Goal: Task Accomplishment & Management: Manage account settings

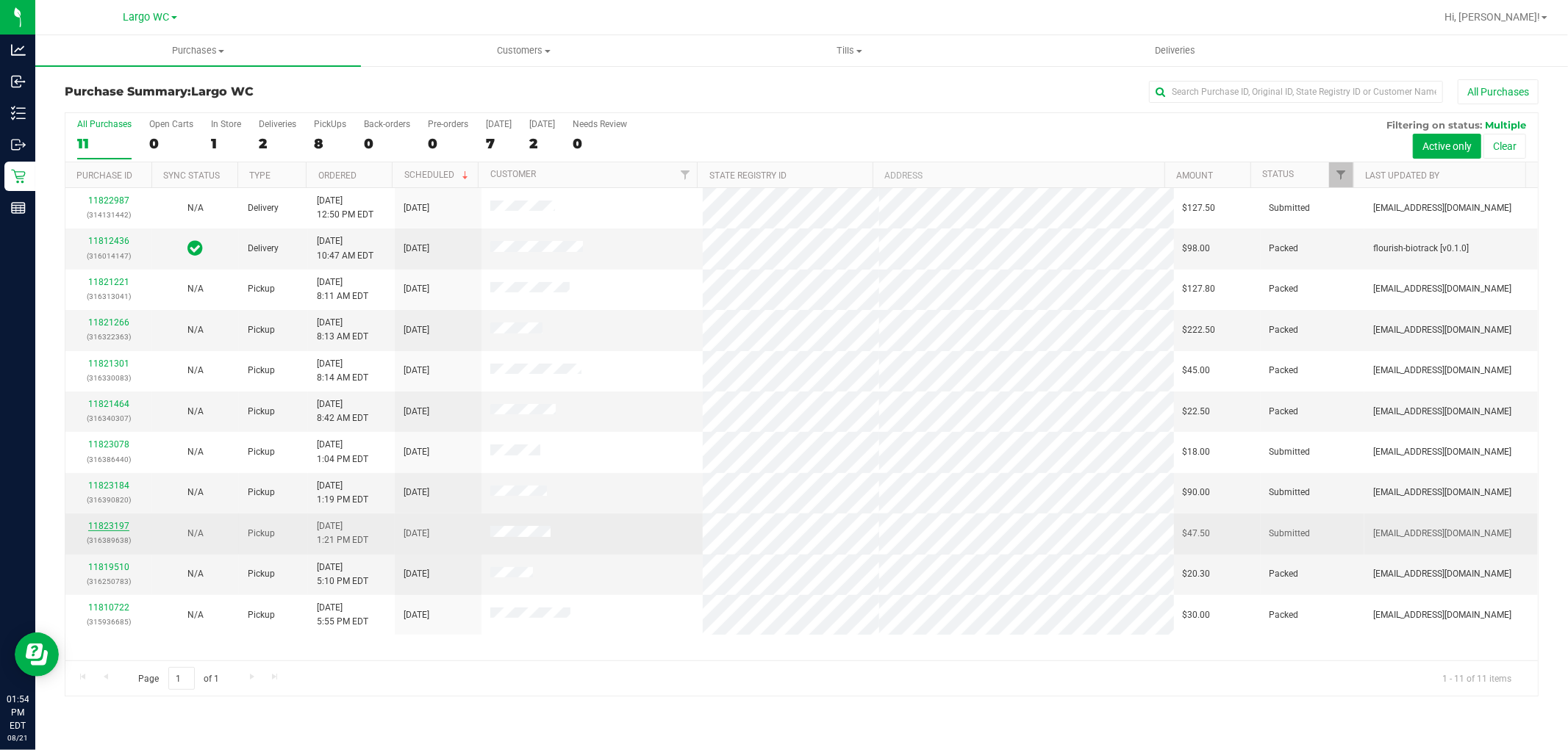
click at [112, 528] on link "11823197" at bounding box center [109, 526] width 41 height 10
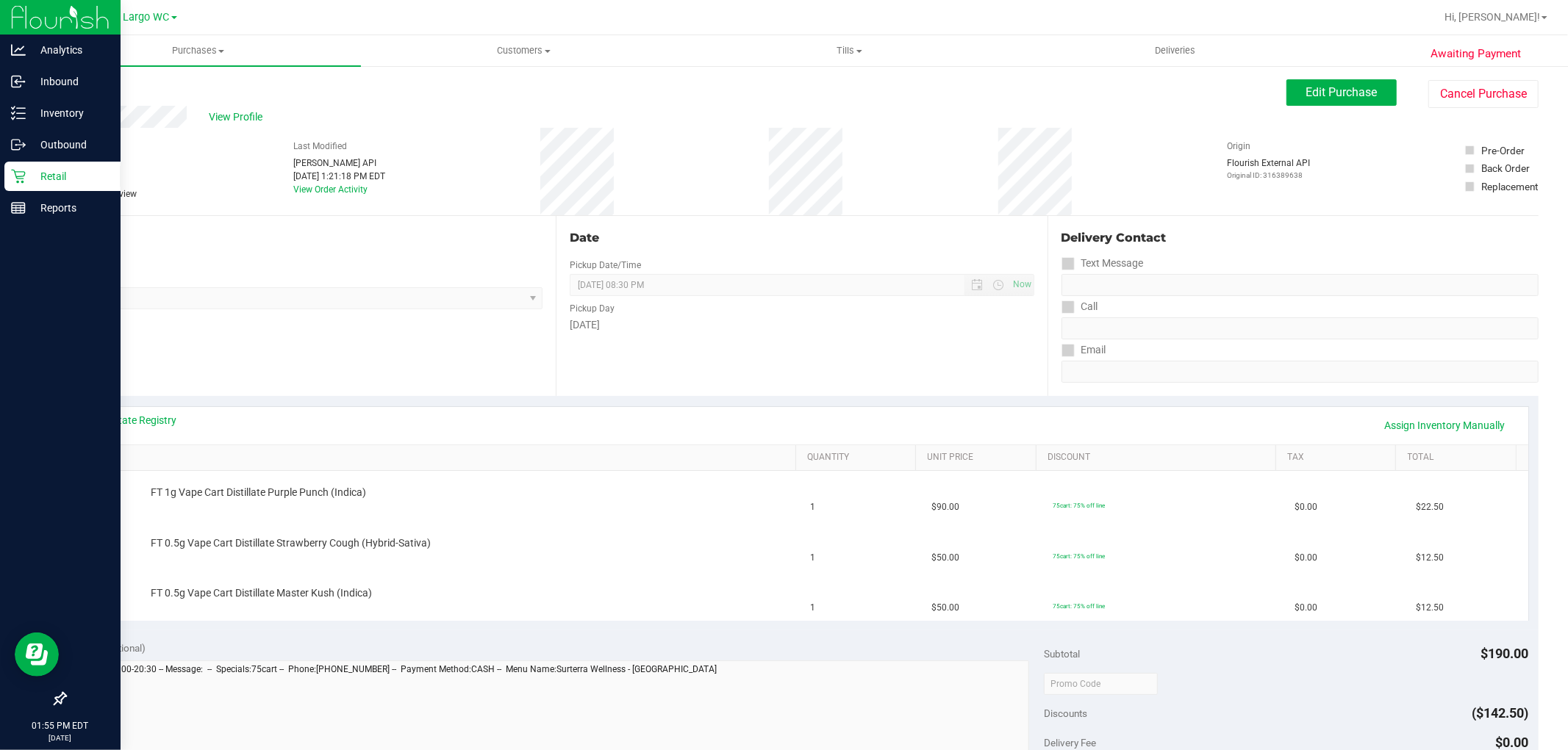
click at [38, 172] on p "Retail" at bounding box center [70, 177] width 88 height 17
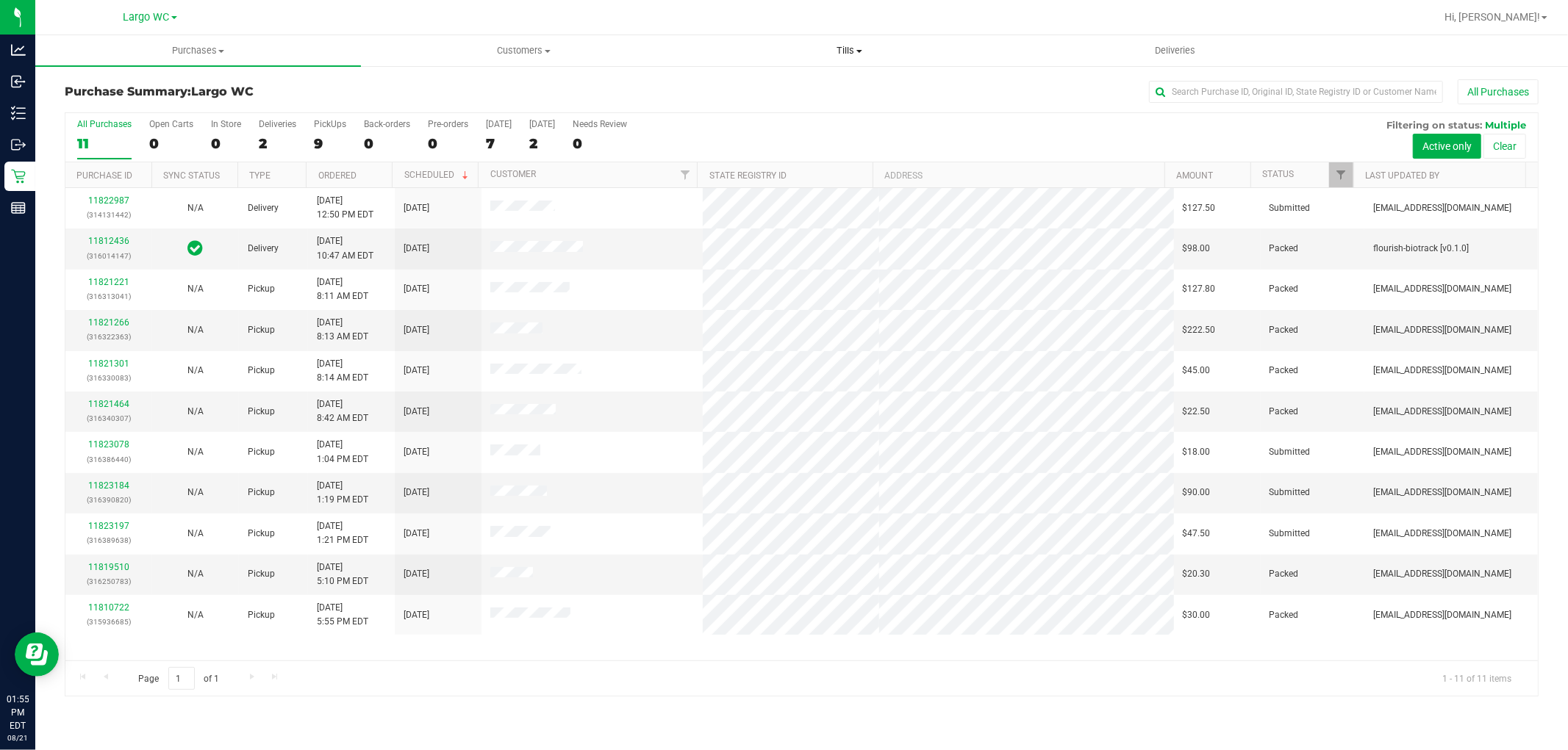
drag, startPoint x: 986, startPoint y: 53, endPoint x: 824, endPoint y: 103, distance: 169.5
click at [986, 53] on span "Tills" at bounding box center [849, 50] width 324 height 13
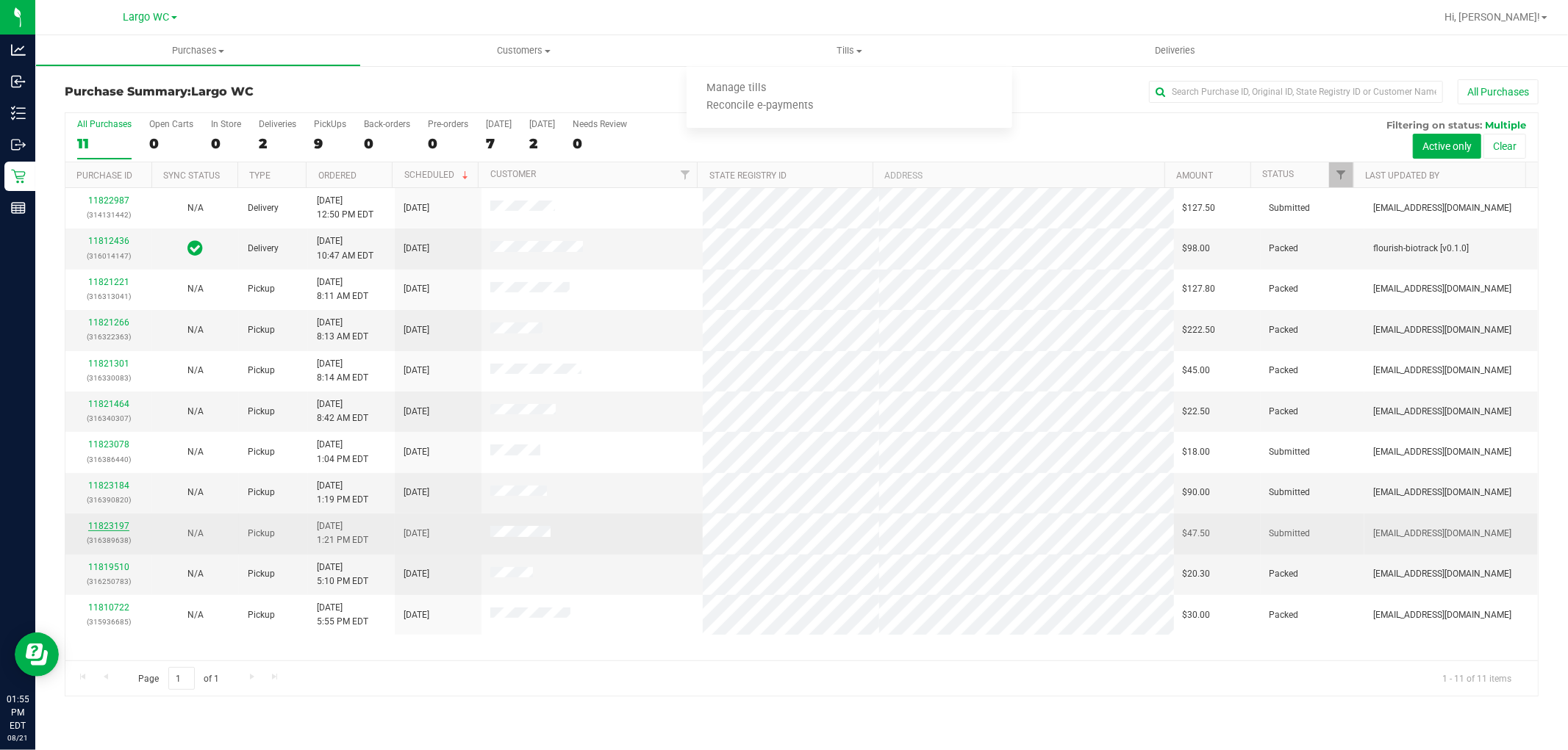
click at [107, 526] on link "11823197" at bounding box center [109, 526] width 41 height 10
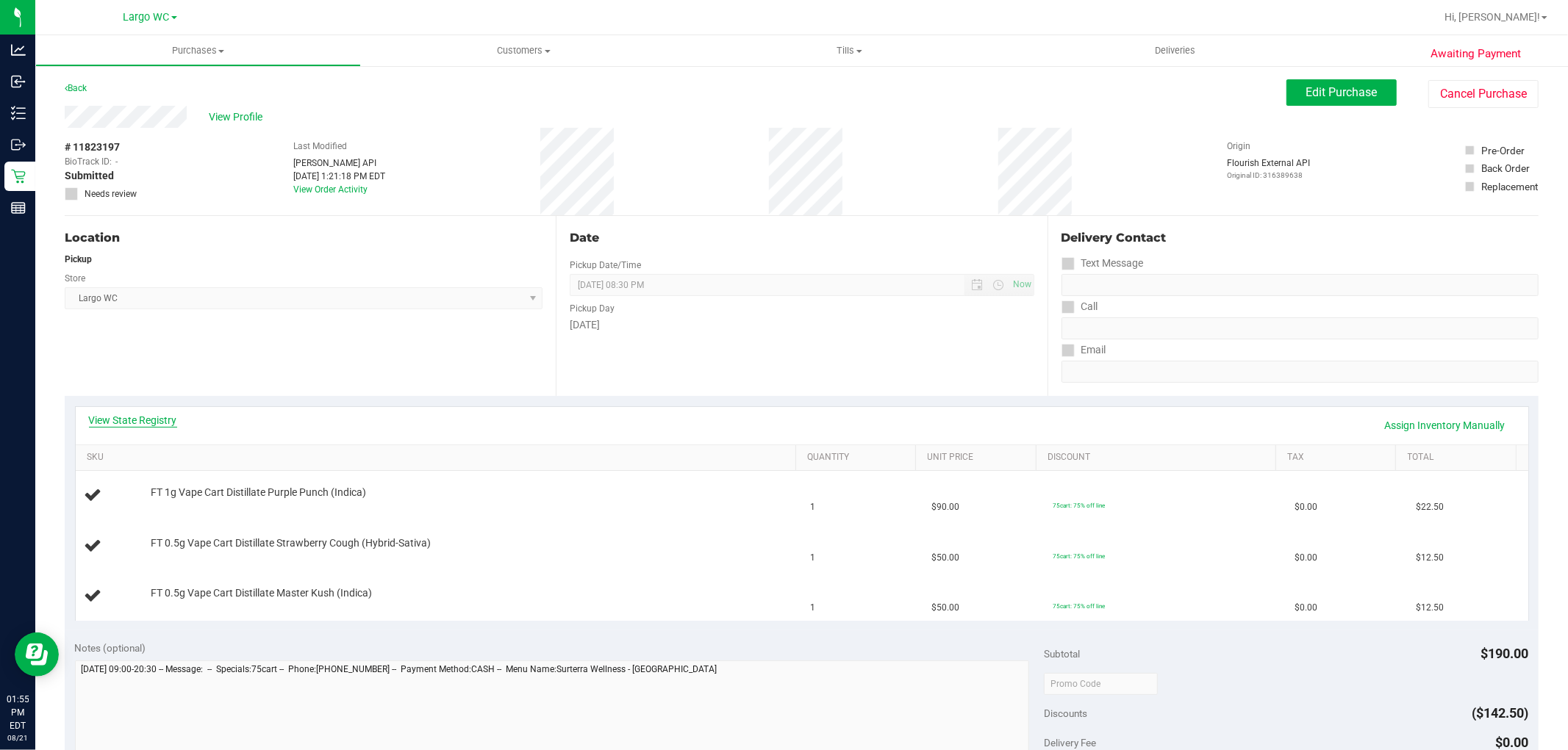
click at [149, 423] on link "View State Registry" at bounding box center [133, 420] width 88 height 15
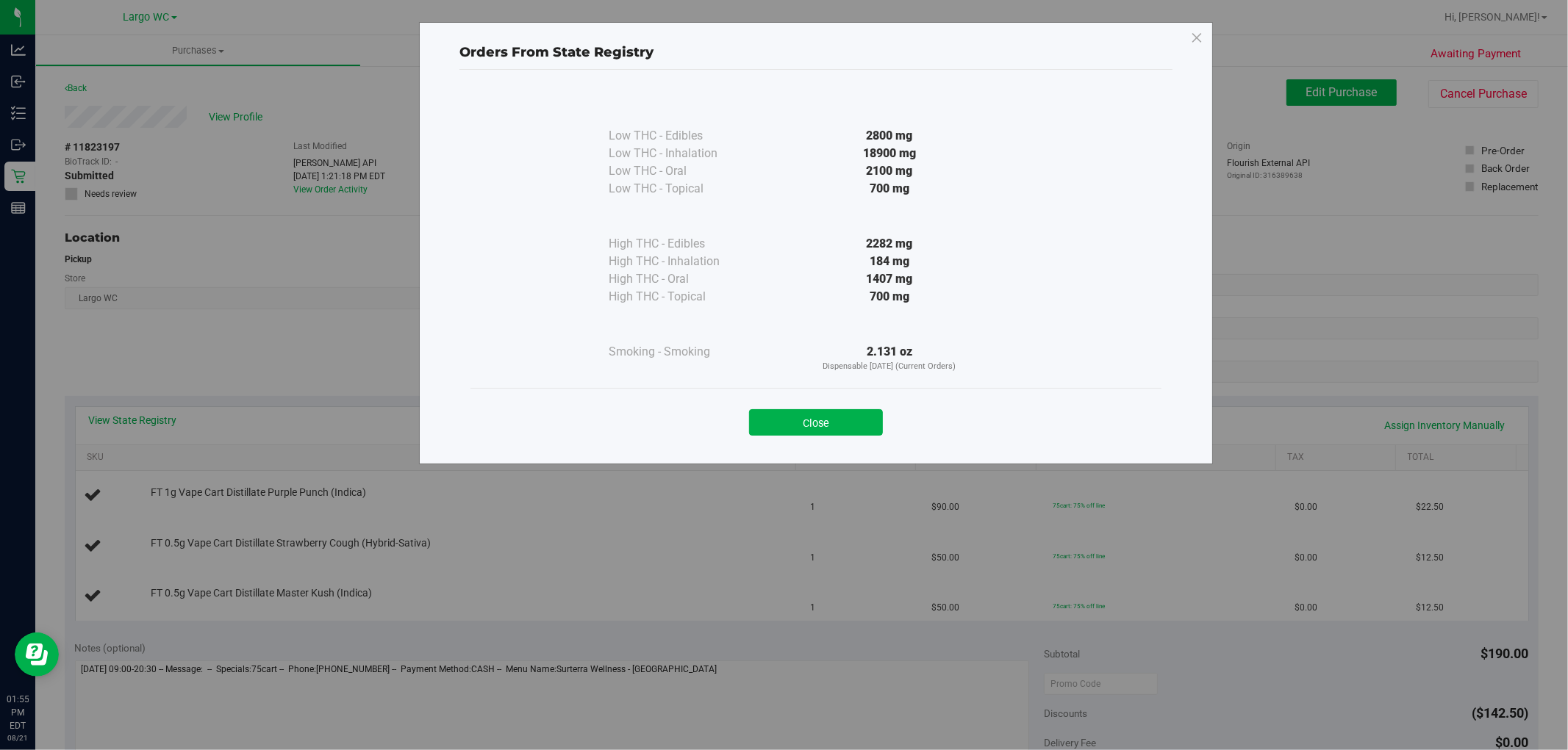
click at [866, 269] on div "184 mg" at bounding box center [889, 262] width 268 height 17
drag, startPoint x: 810, startPoint y: 437, endPoint x: 805, endPoint y: 430, distance: 8.6
click at [806, 431] on div "Close" at bounding box center [816, 418] width 691 height 59
click at [825, 413] on button "Close" at bounding box center [815, 422] width 134 height 27
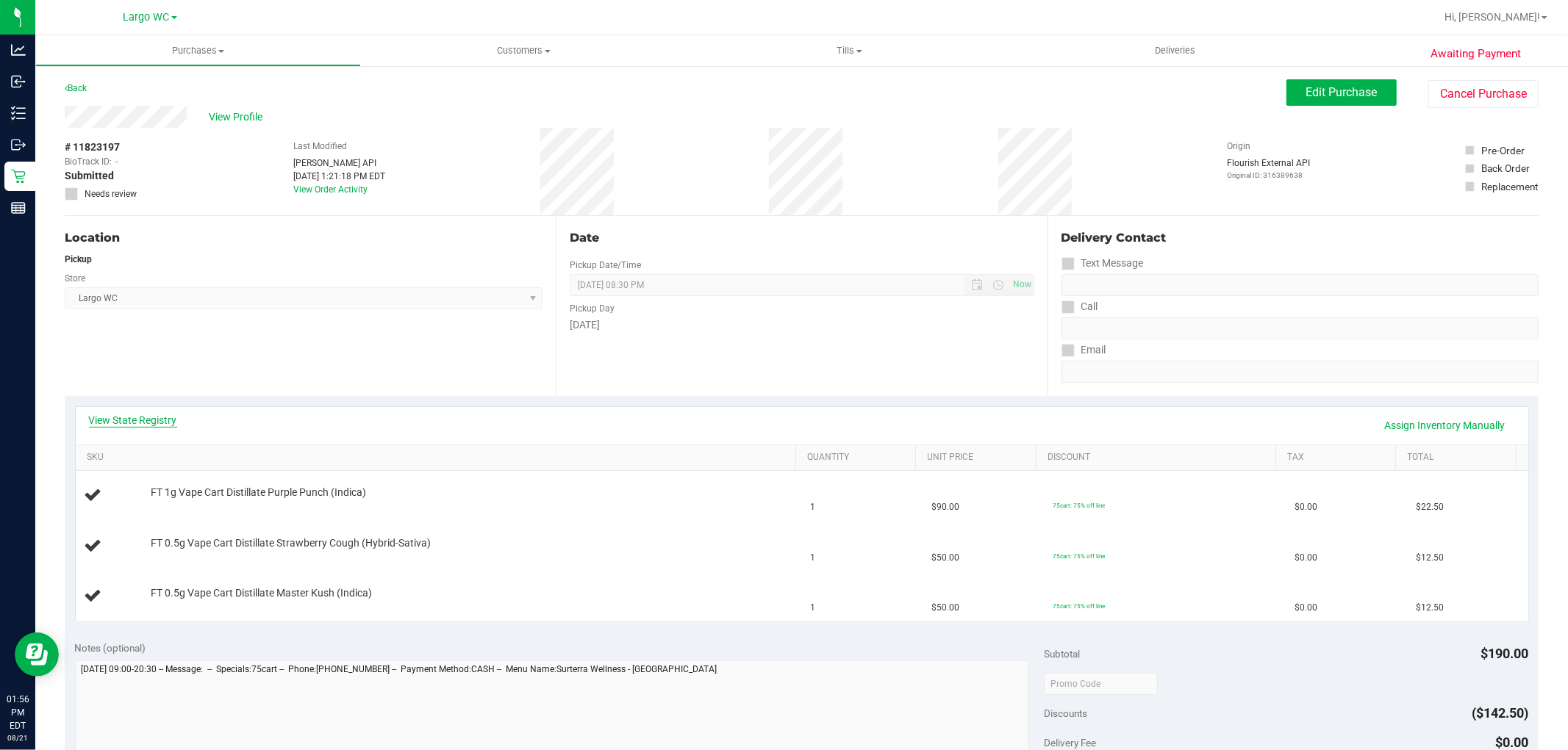
click at [115, 413] on link "View State Registry" at bounding box center [133, 420] width 88 height 15
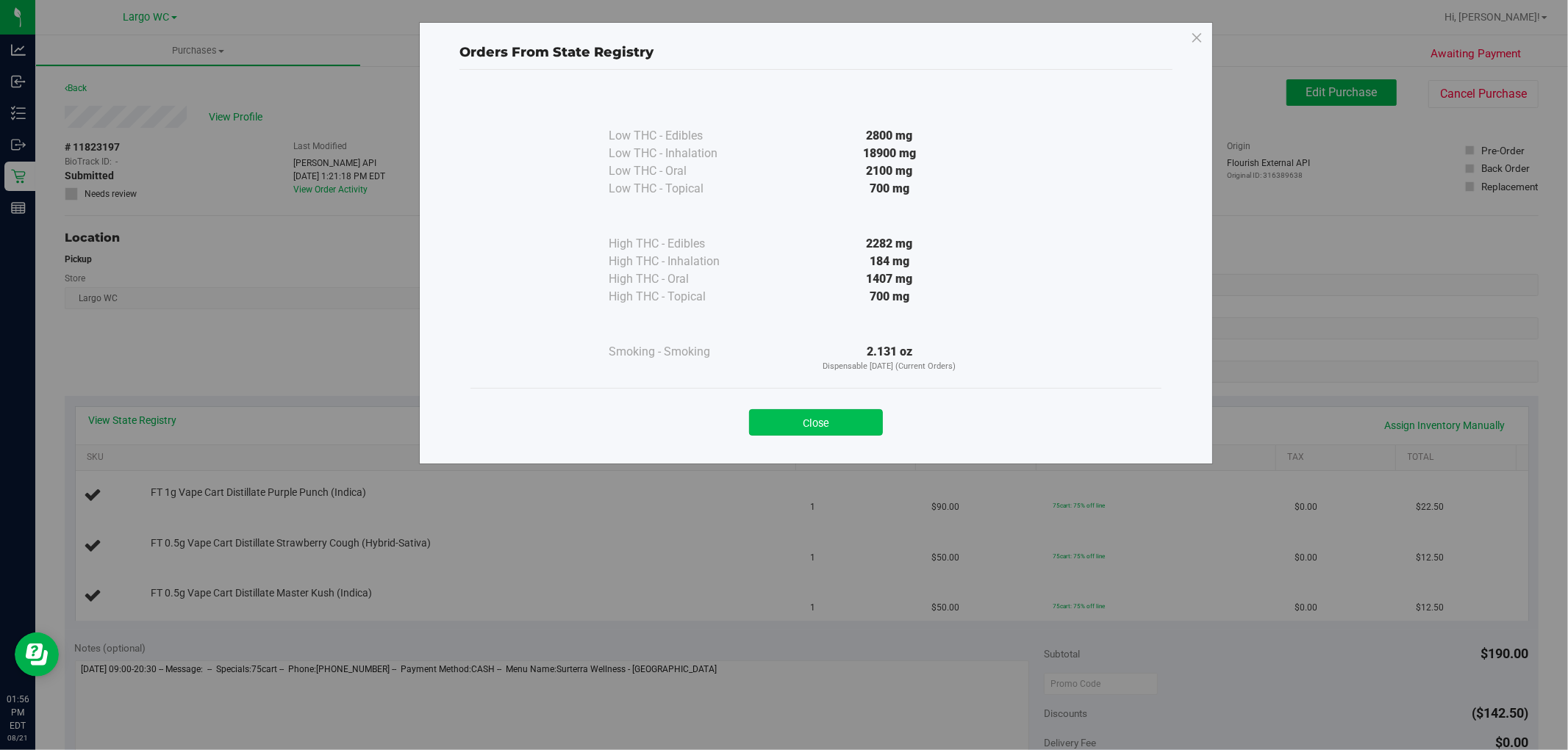
click at [806, 418] on button "Close" at bounding box center [815, 422] width 134 height 27
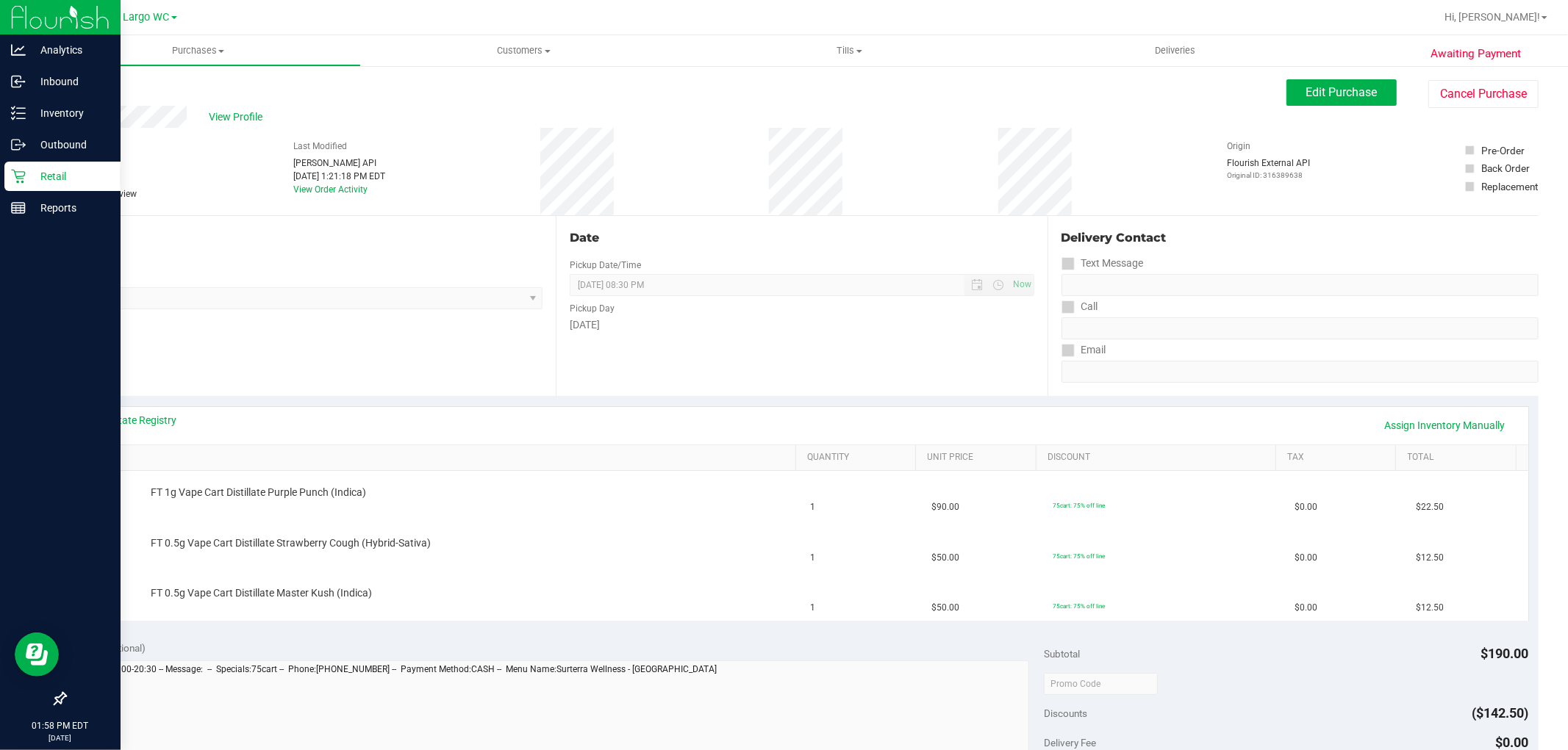
click at [34, 173] on p "Retail" at bounding box center [70, 177] width 88 height 17
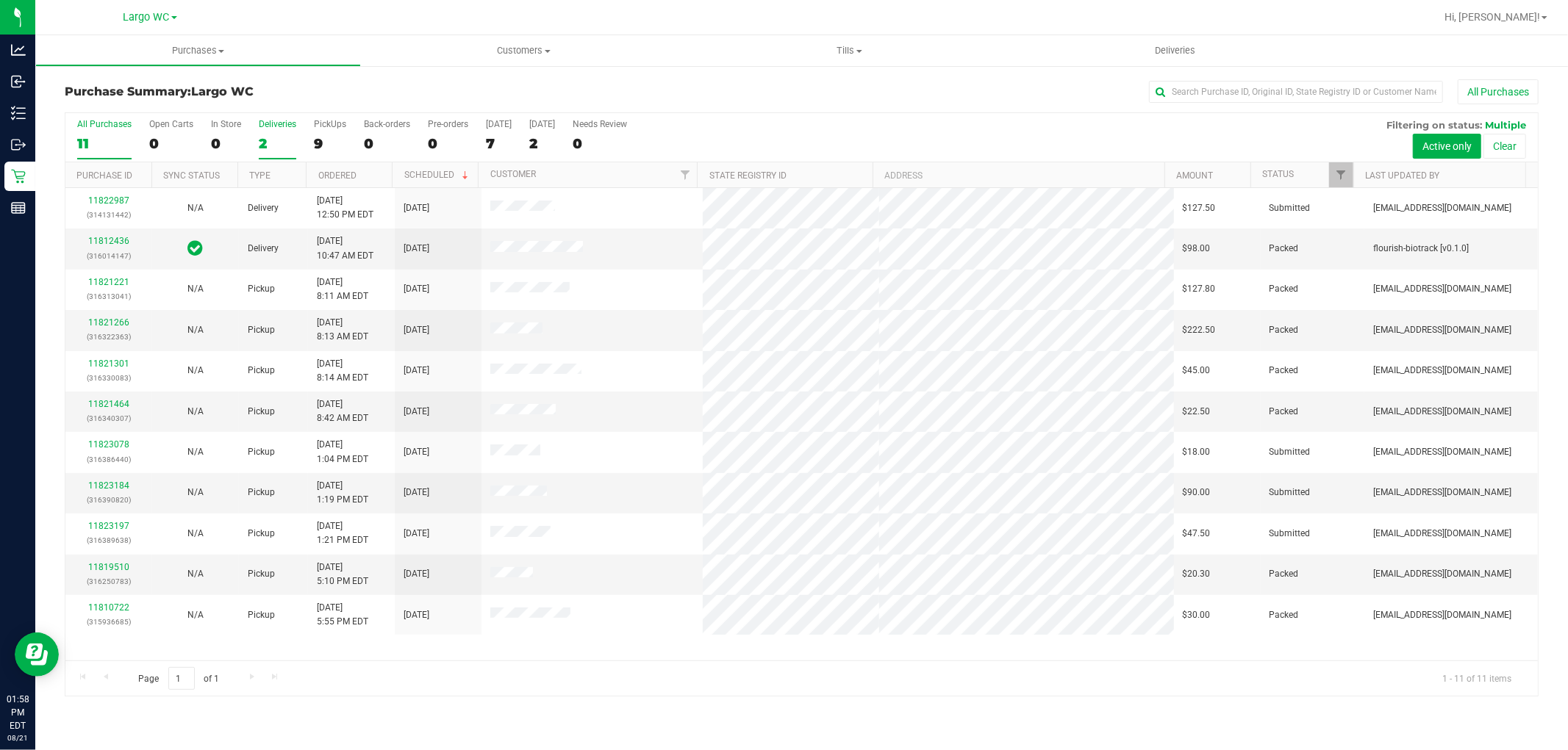
click at [280, 141] on div "2" at bounding box center [277, 144] width 38 height 17
click at [0, 0] on input "Deliveries 2" at bounding box center [0, 0] width 0 height 0
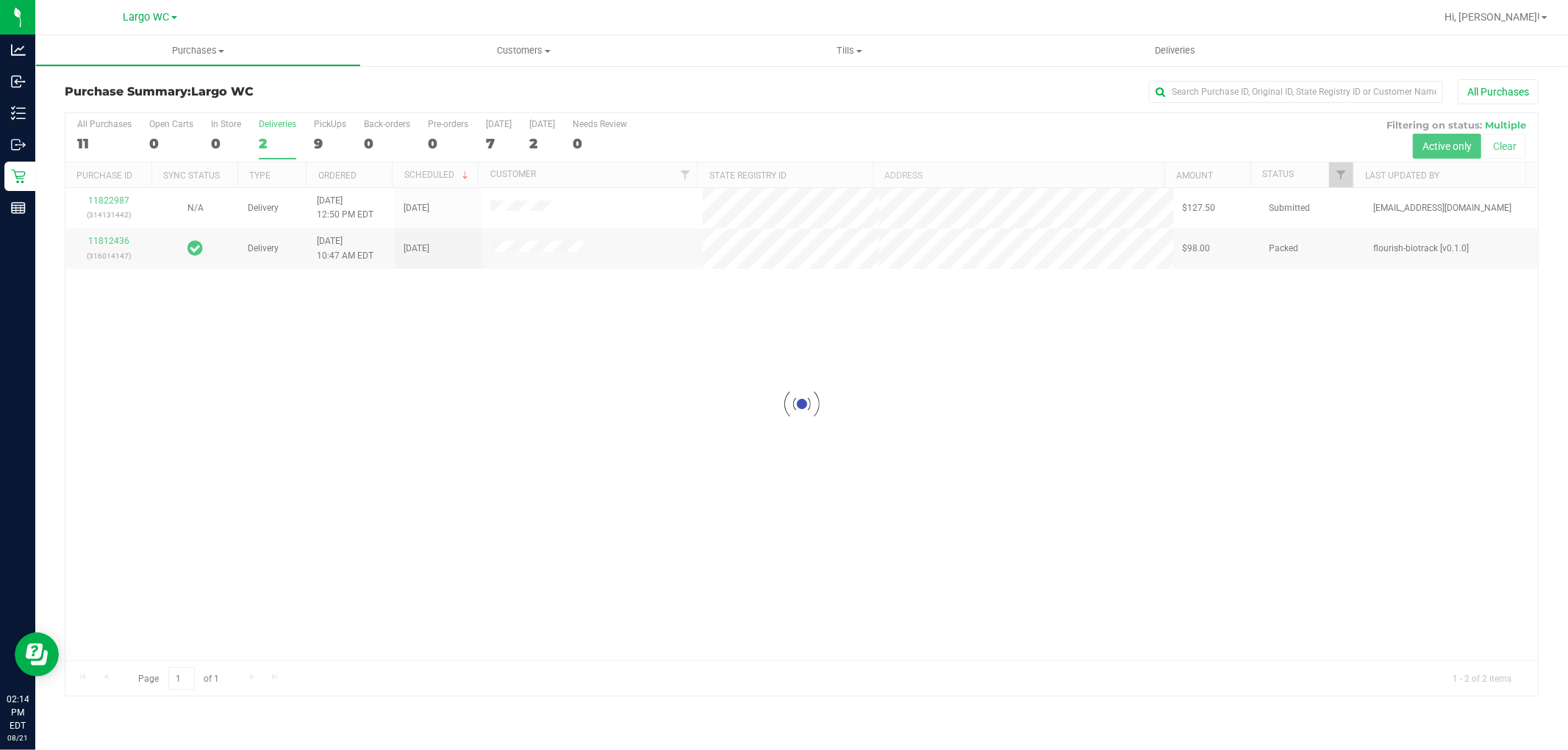
click at [319, 408] on div at bounding box center [801, 404] width 1472 height 583
click at [94, 133] on label "All Purchases 11" at bounding box center [104, 139] width 54 height 40
click at [0, 0] on input "All Purchases 11" at bounding box center [0, 0] width 0 height 0
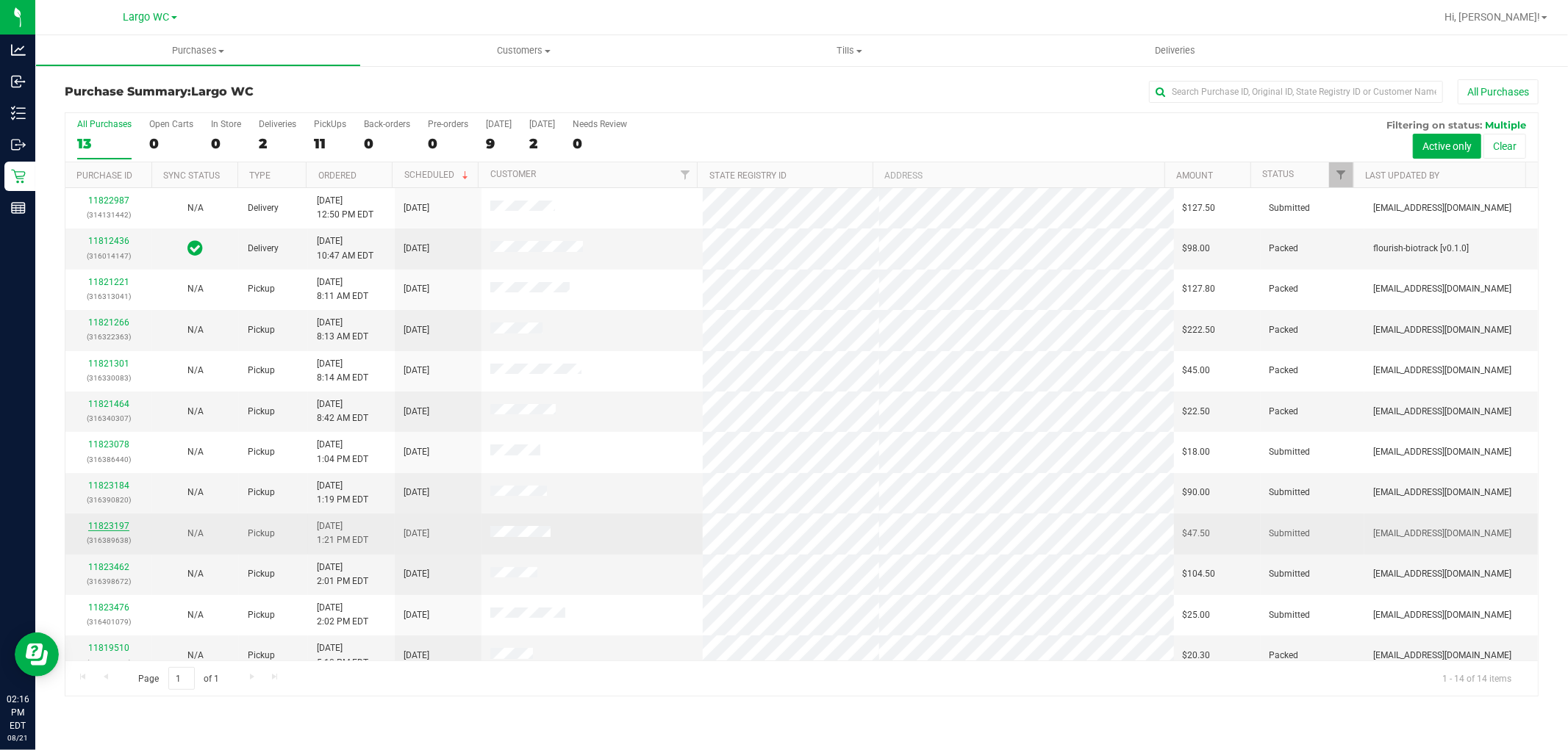
click at [108, 525] on link "11823197" at bounding box center [109, 526] width 41 height 10
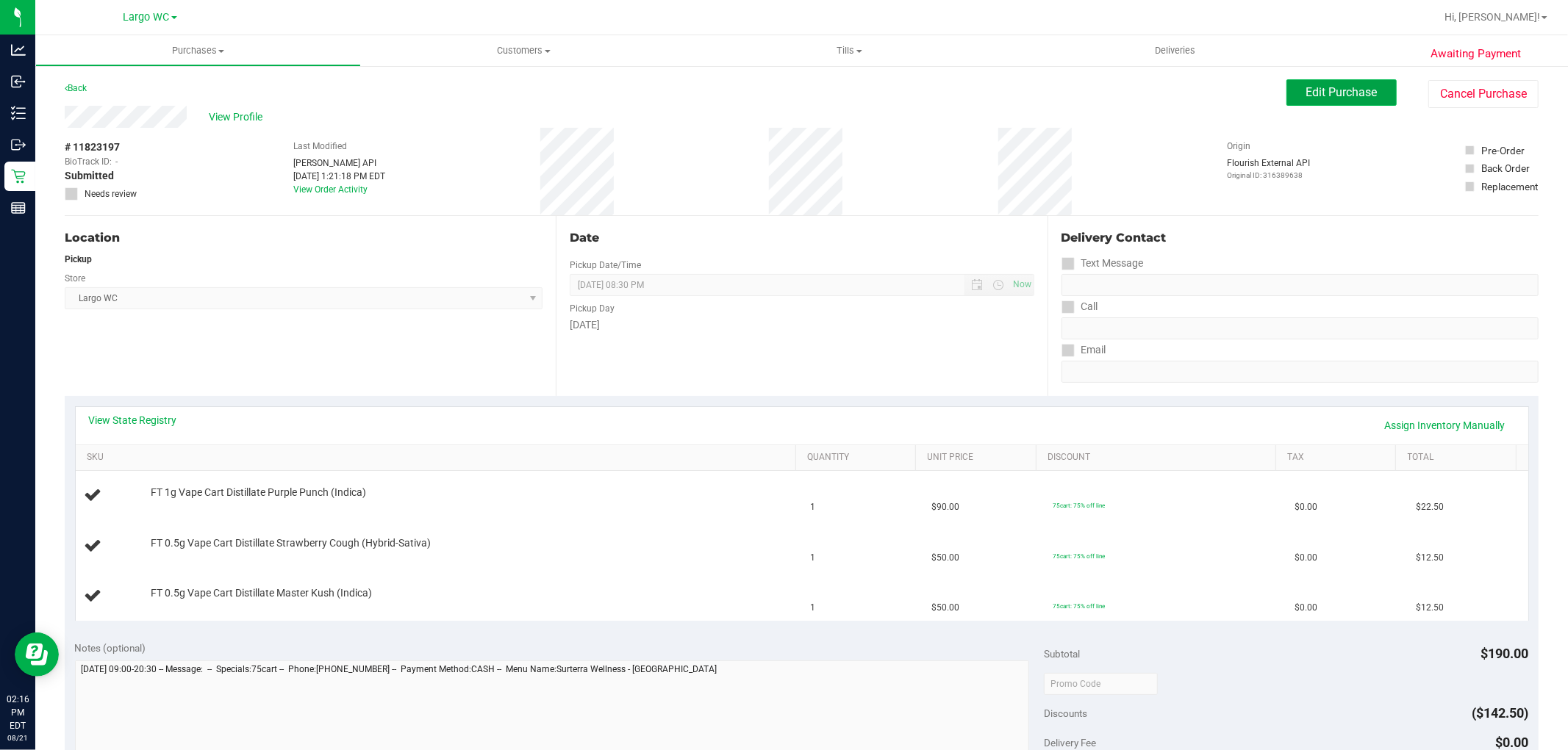
click at [1320, 89] on span "Edit Purchase" at bounding box center [1341, 92] width 72 height 14
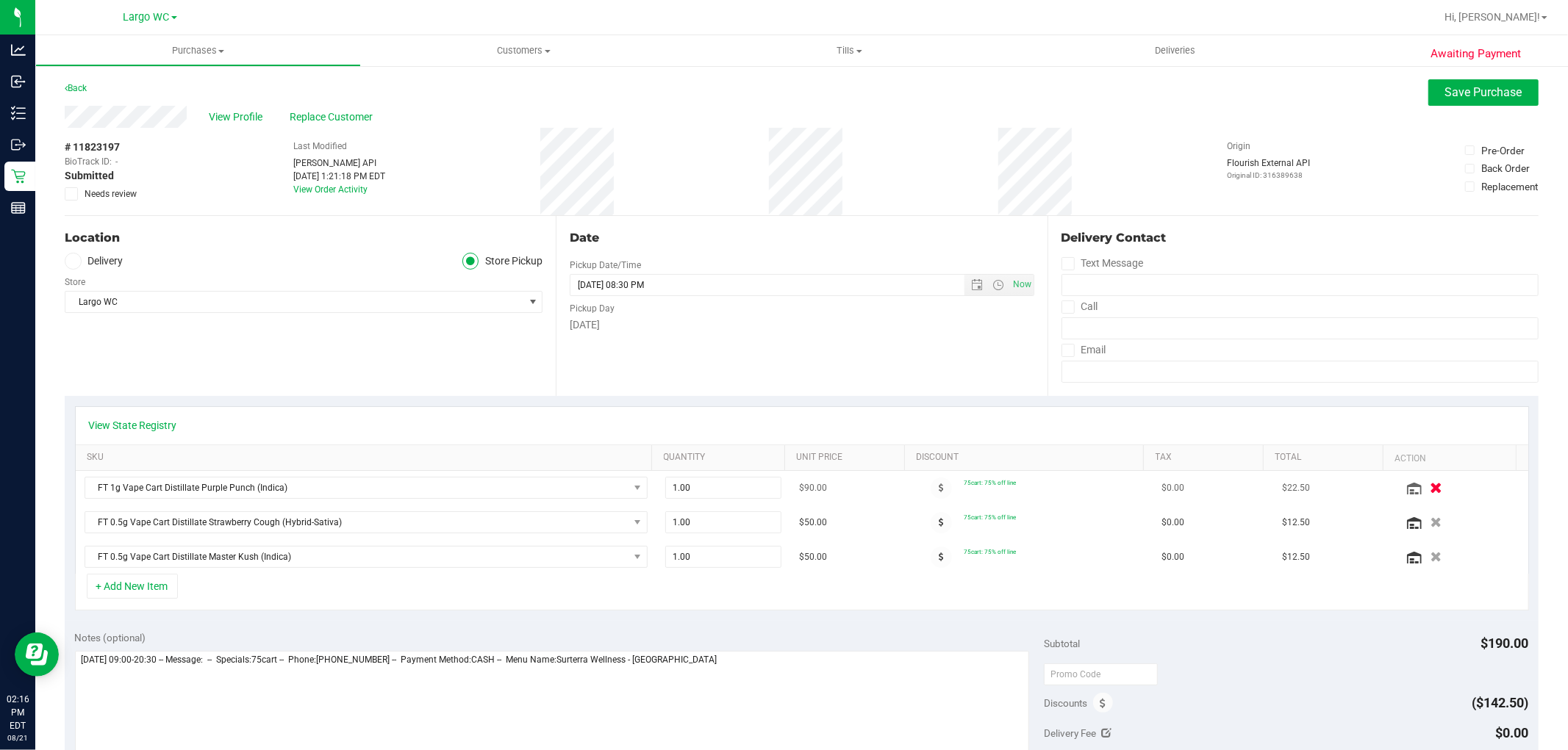
click at [1430, 487] on icon "button" at bounding box center [1436, 488] width 13 height 11
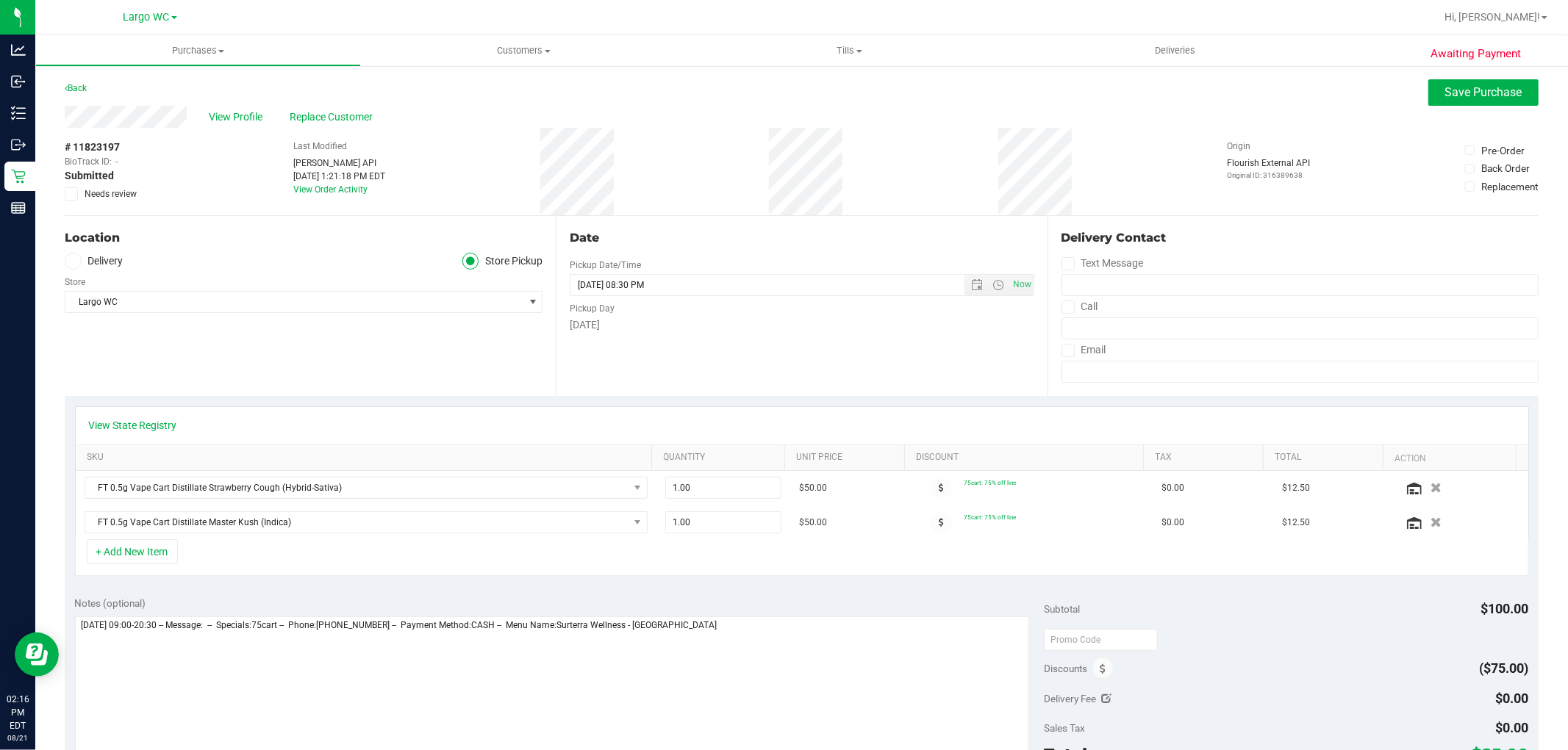
click at [1430, 487] on icon "button" at bounding box center [1435, 488] width 11 height 10
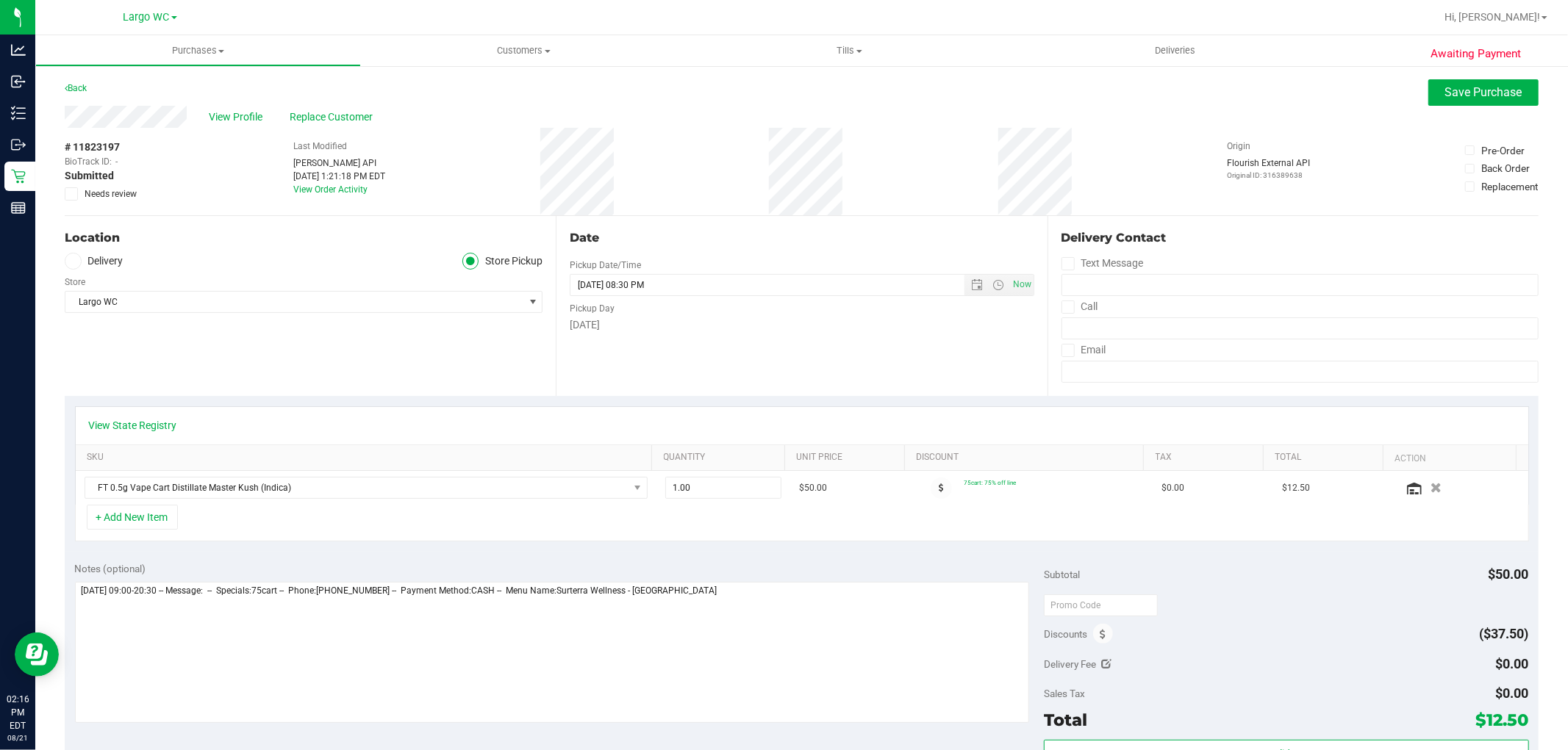
click at [1430, 487] on icon "button" at bounding box center [1435, 488] width 11 height 10
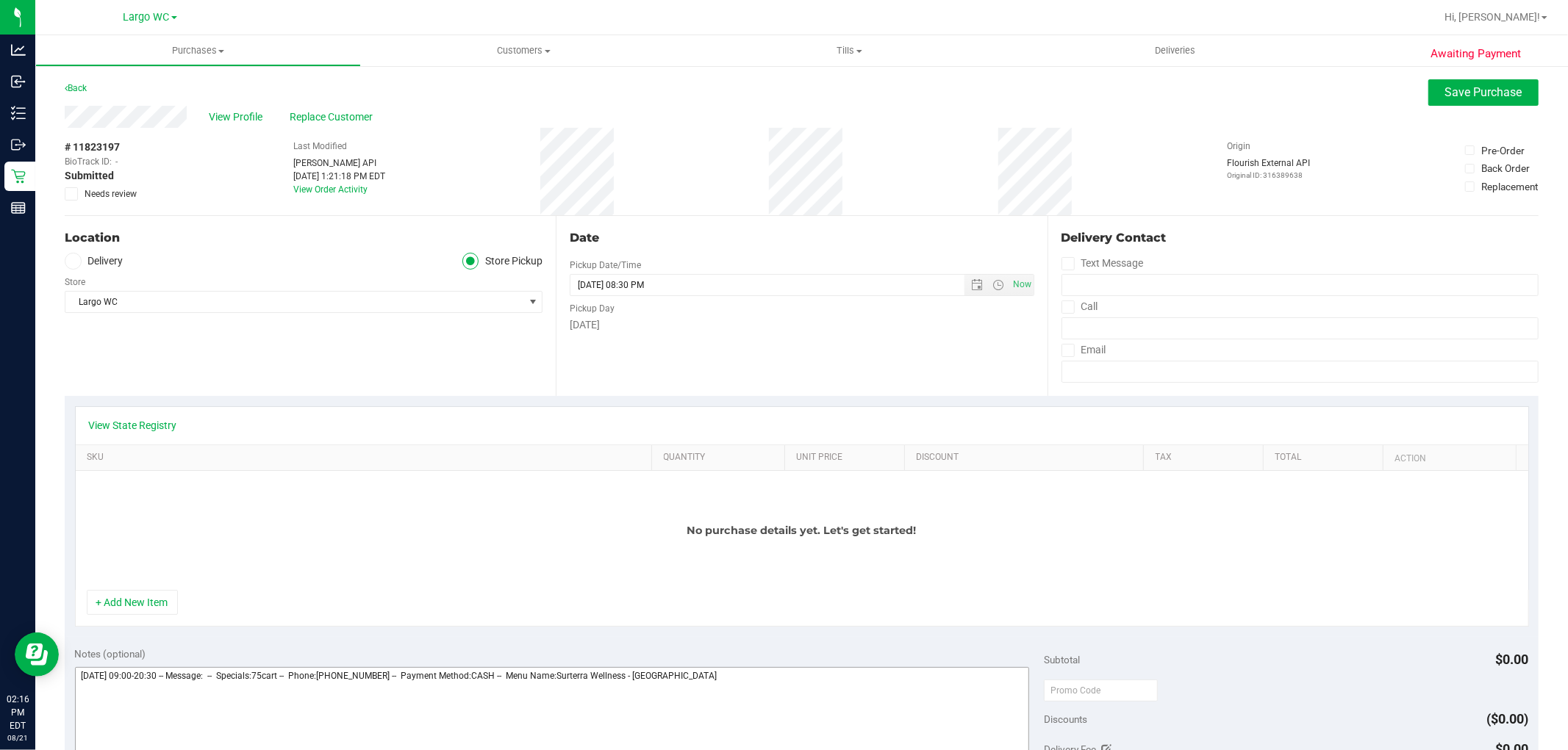
click at [120, 604] on button "+ Add New Item" at bounding box center [133, 602] width 91 height 25
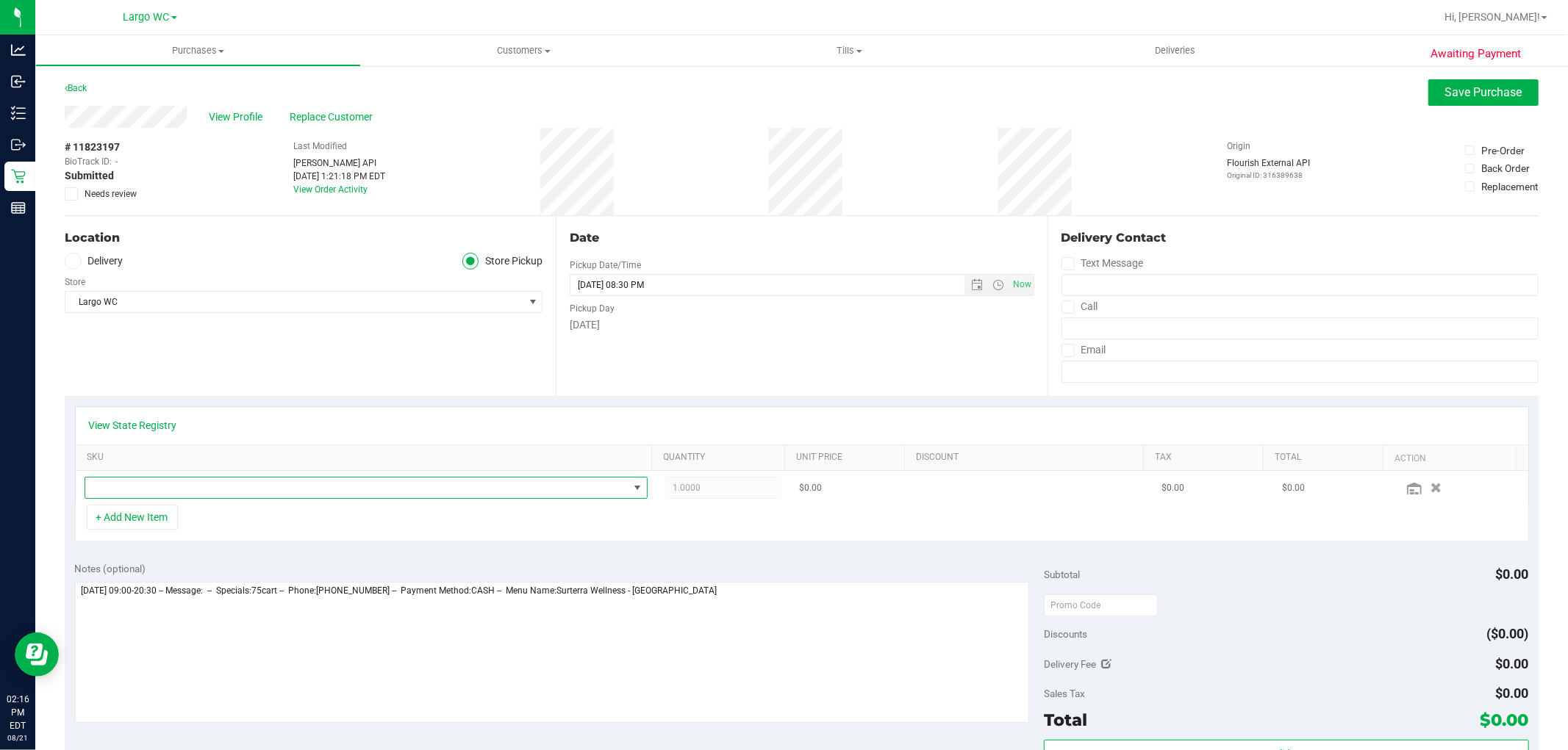
click at [166, 487] on span "NO DATA FOUND" at bounding box center [357, 488] width 544 height 21
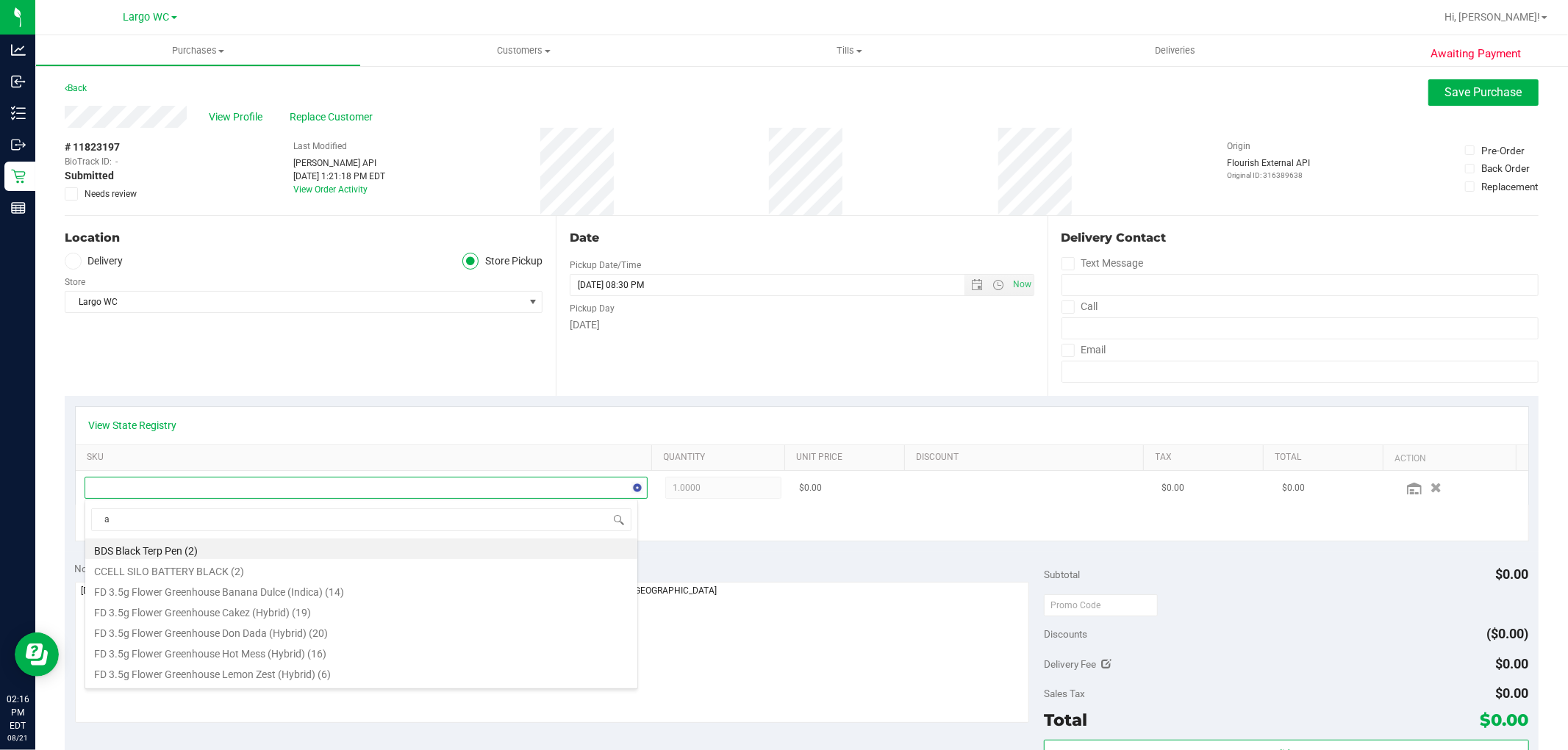
scroll to position [22, 549]
type input "aeq"
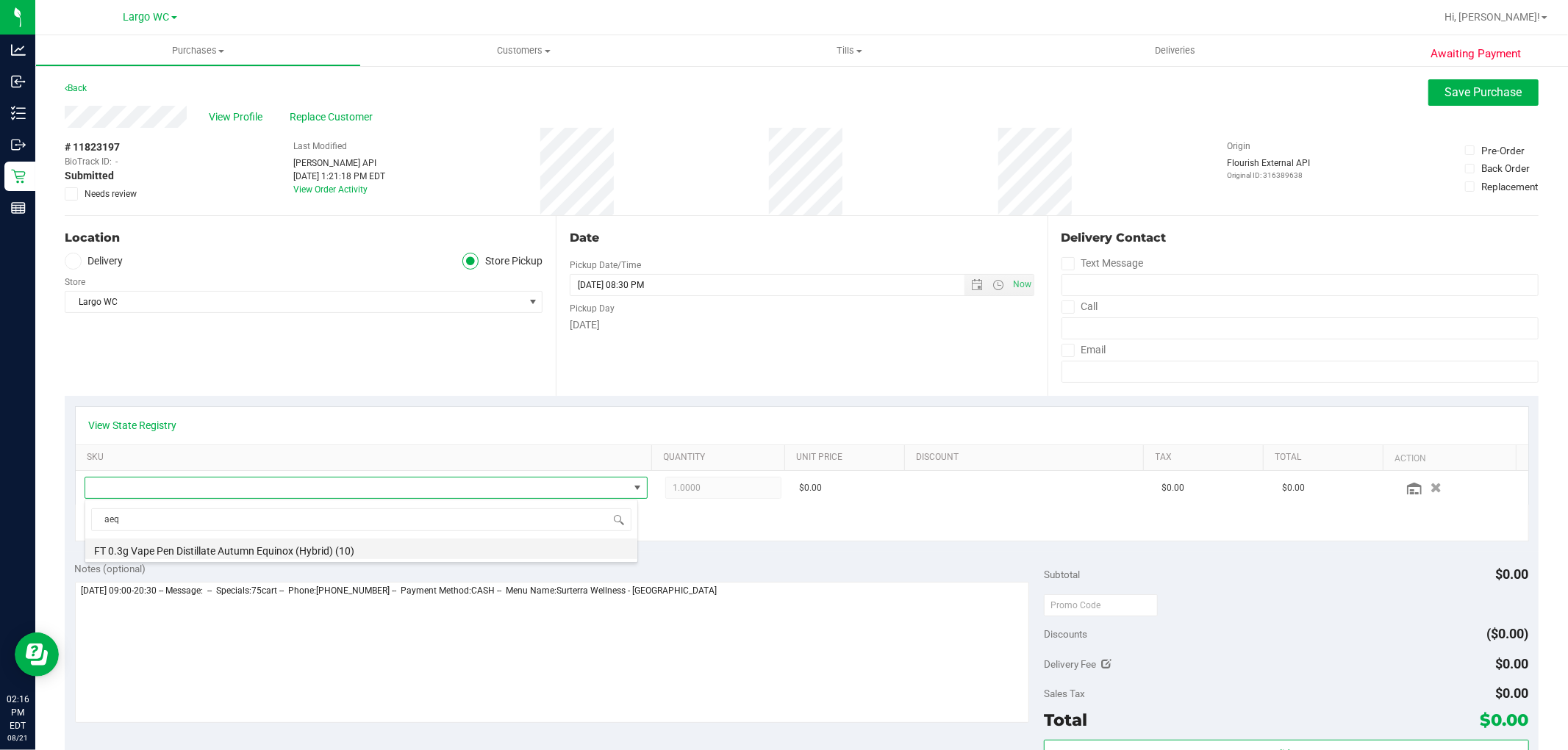
click at [291, 553] on li "FT 0.3g Vape Pen Distillate Autumn Equinox (Hybrid) (10)" at bounding box center [361, 549] width 552 height 21
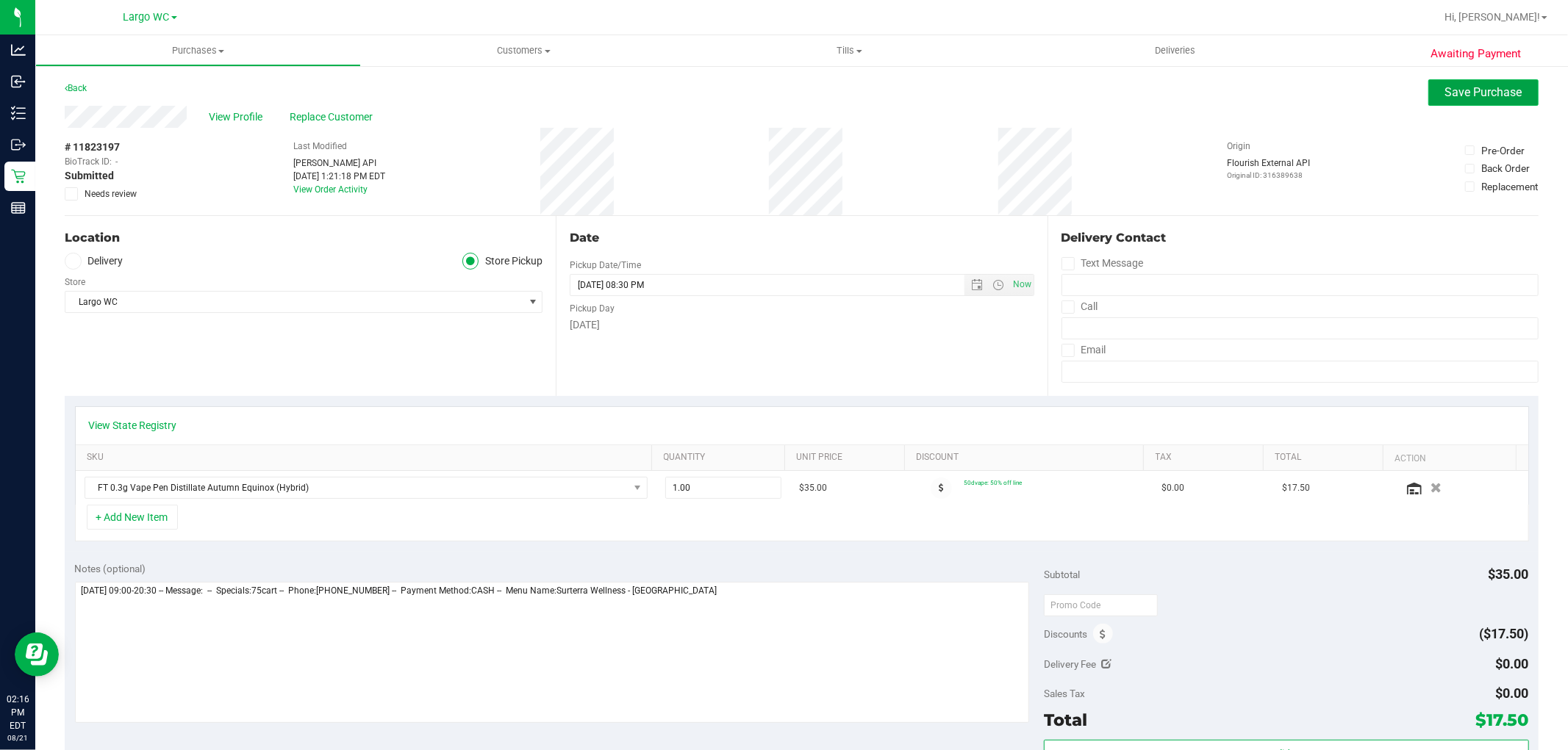
click at [1478, 96] on span "Save Purchase" at bounding box center [1484, 92] width 78 height 14
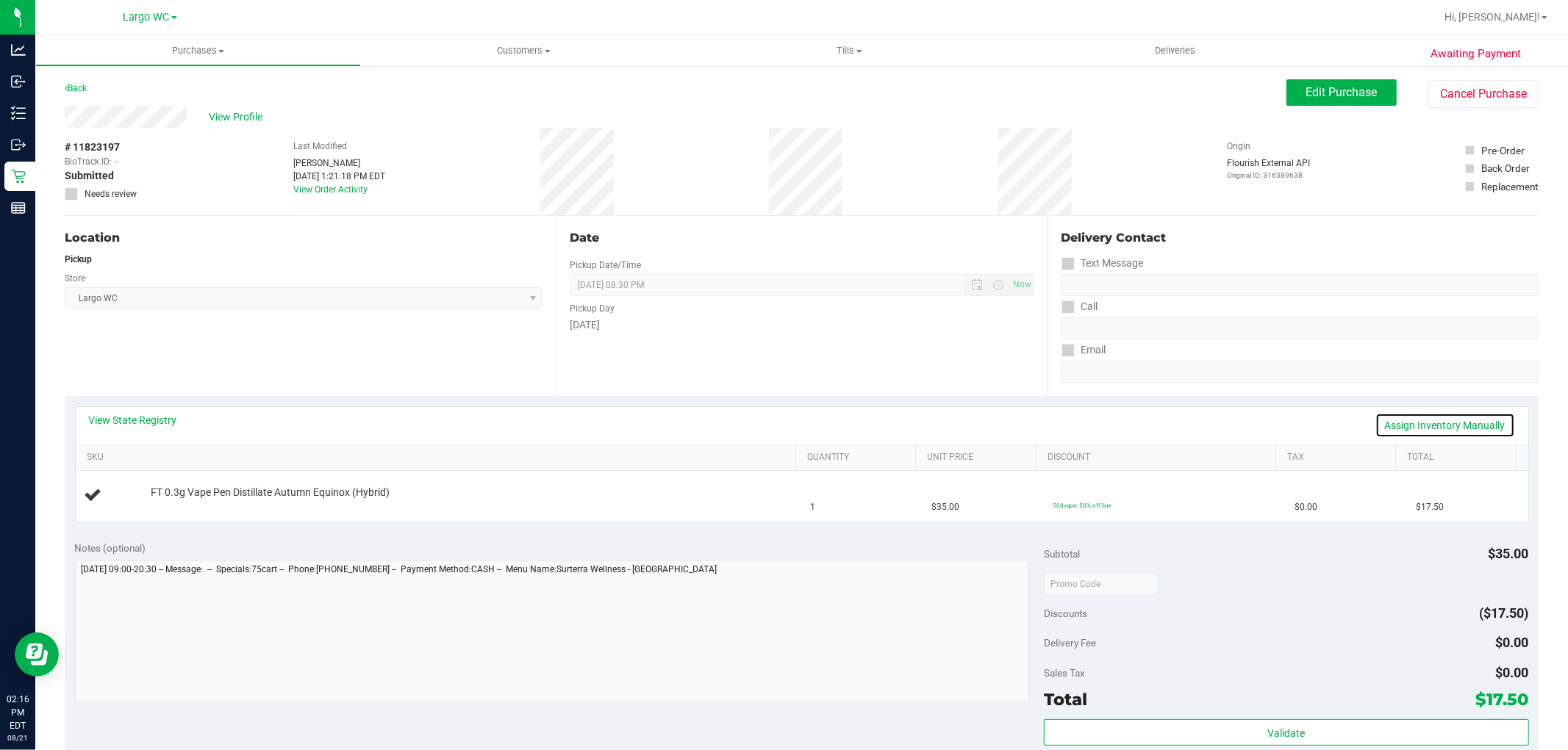
click at [1424, 418] on link "Assign Inventory Manually" at bounding box center [1445, 425] width 140 height 25
click at [159, 498] on link "Add Package" at bounding box center [177, 503] width 53 height 10
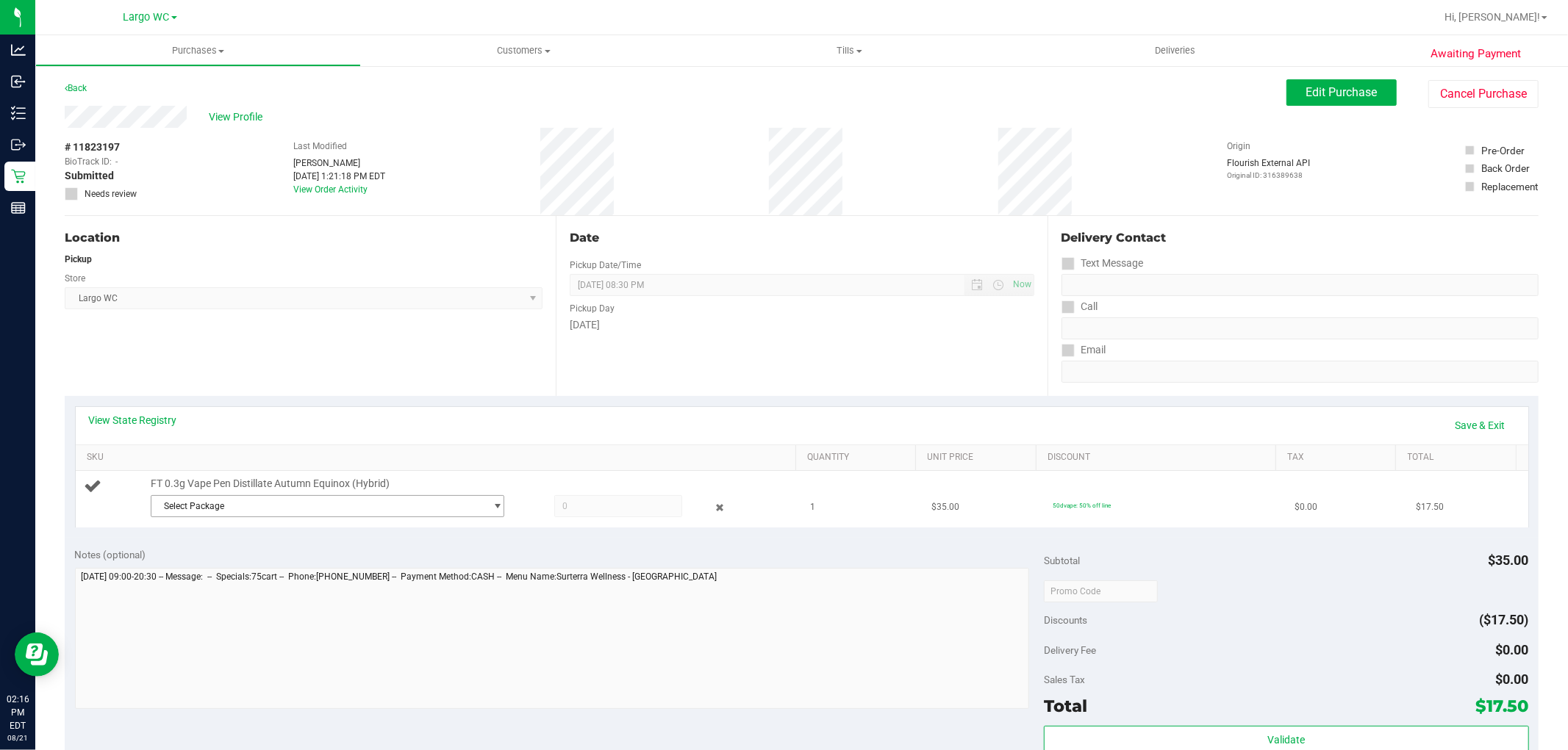
click at [226, 509] on span "Select Package" at bounding box center [318, 506] width 333 height 21
click at [244, 557] on li "8500696042168327 ( JUN25AEQ01-0611 | orig: FLSRWGM-20250630-2983 )" at bounding box center [323, 567] width 346 height 21
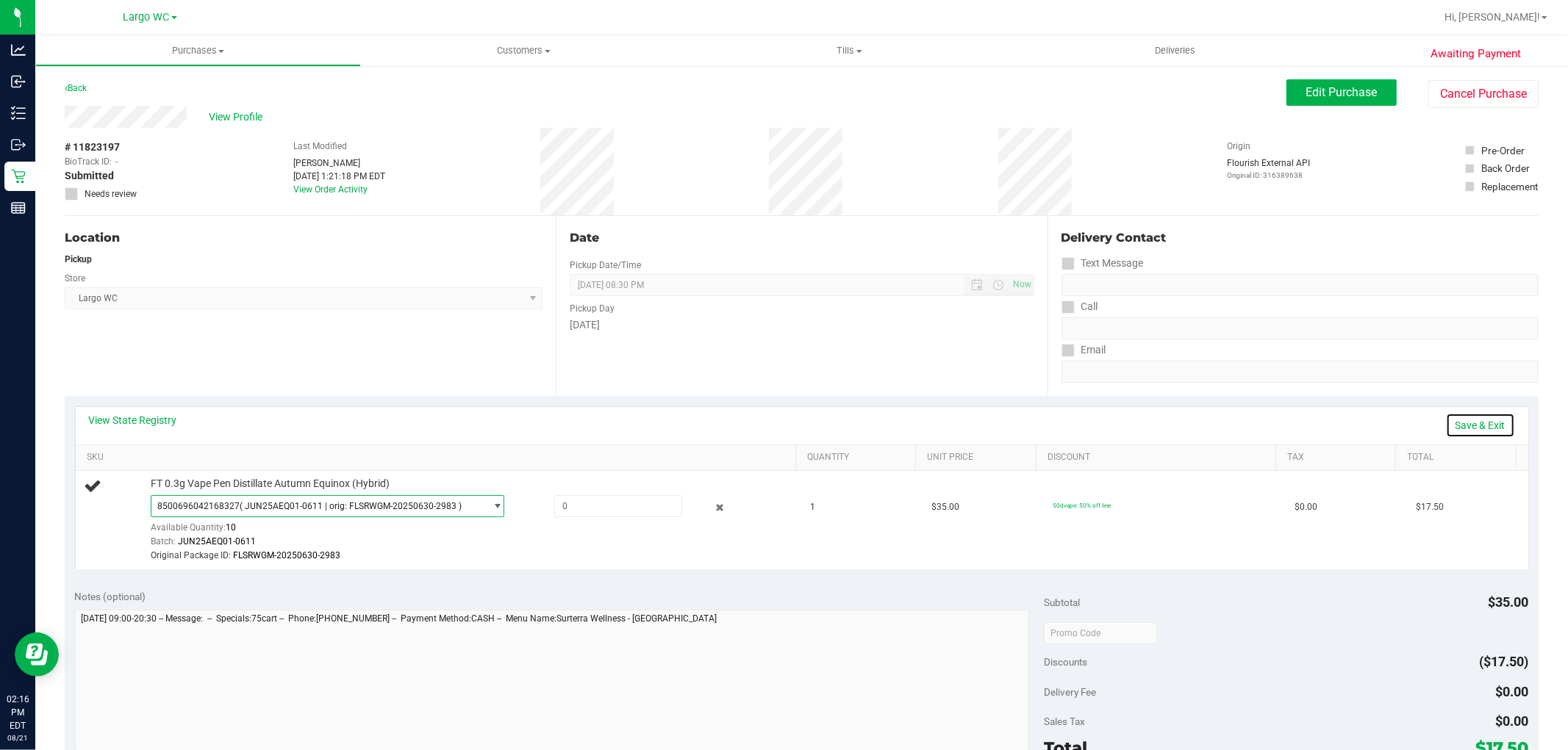
click at [1465, 429] on link "Save & Exit" at bounding box center [1480, 425] width 69 height 25
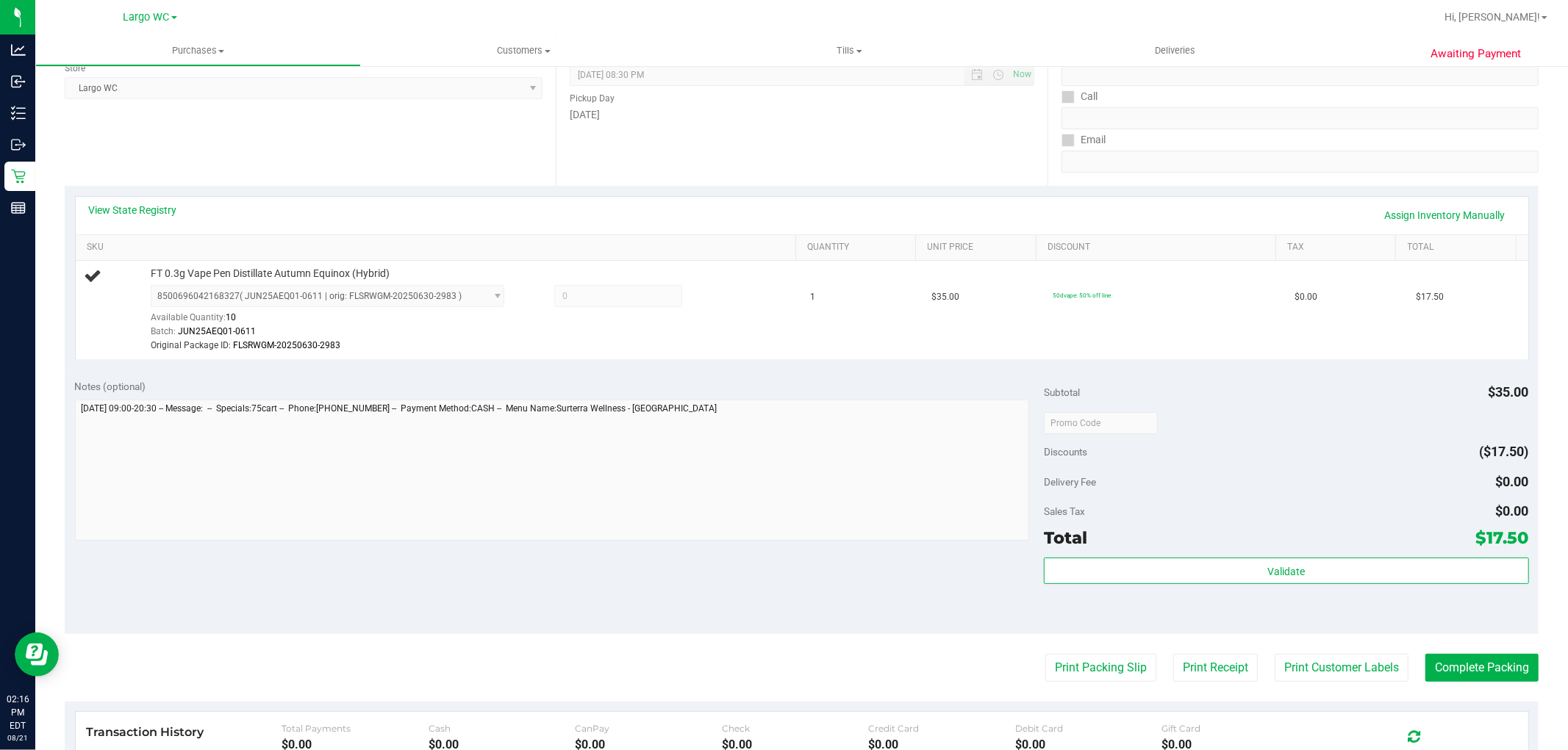
scroll to position [326, 0]
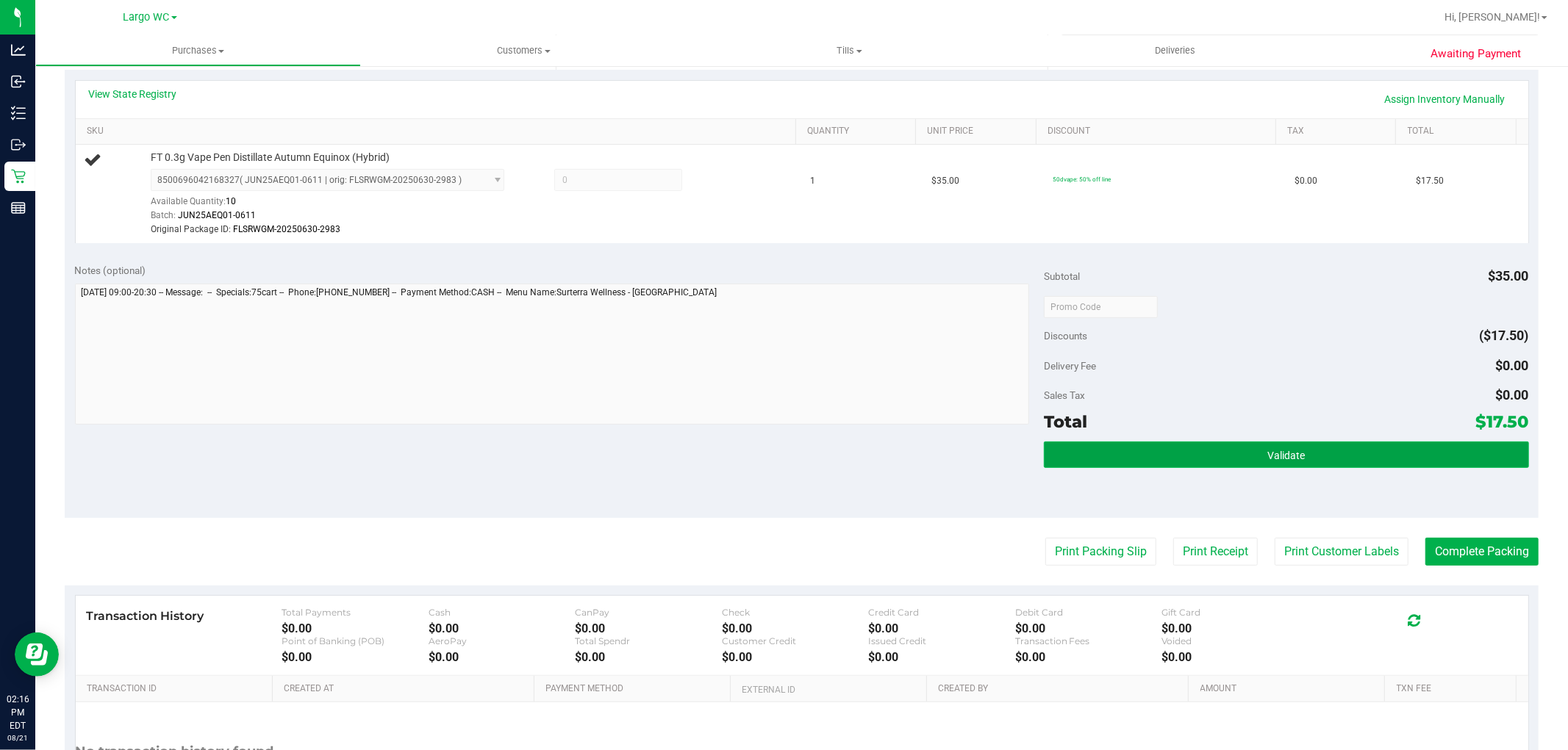
click at [1267, 459] on span "Validate" at bounding box center [1286, 456] width 38 height 12
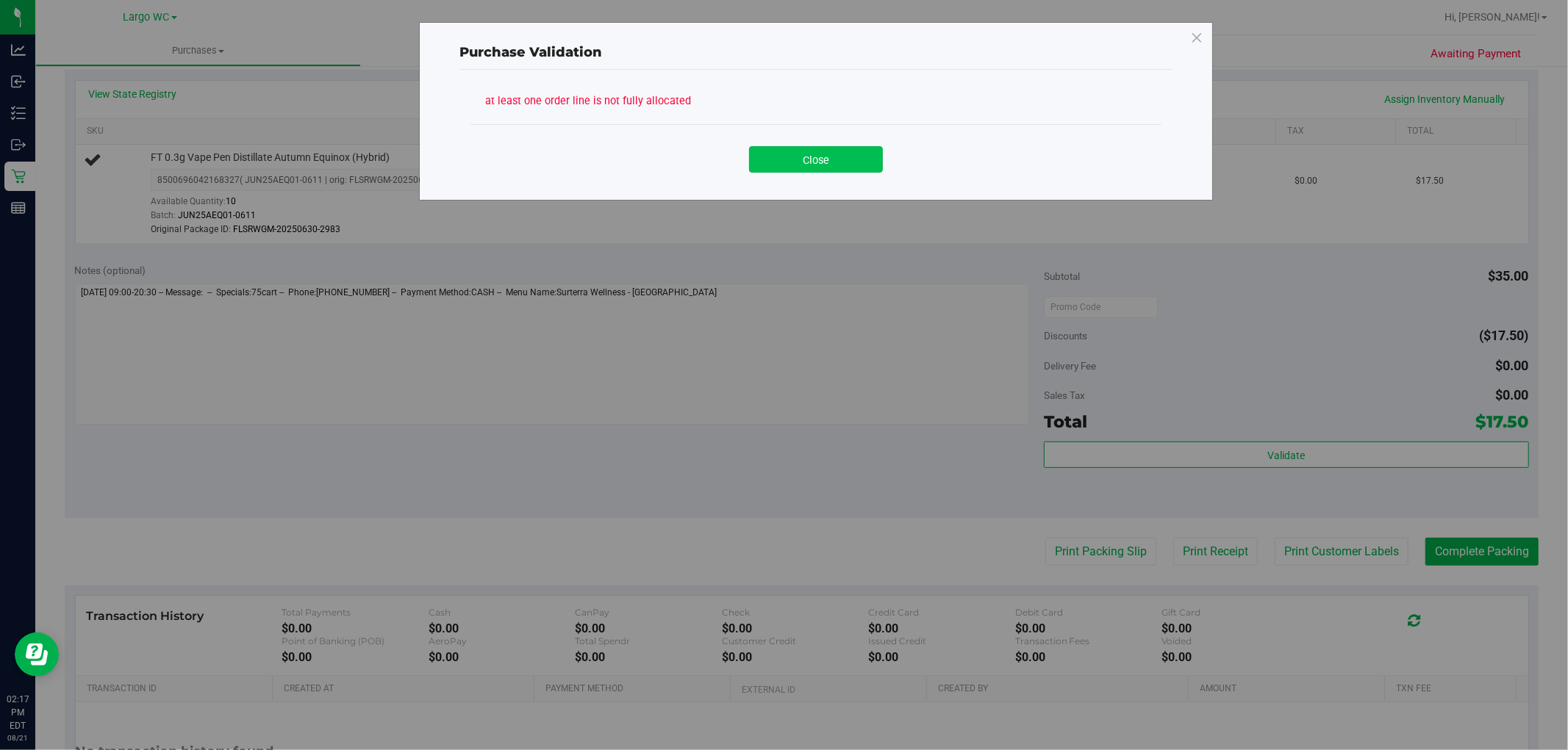
click at [804, 148] on button "Close" at bounding box center [815, 159] width 134 height 27
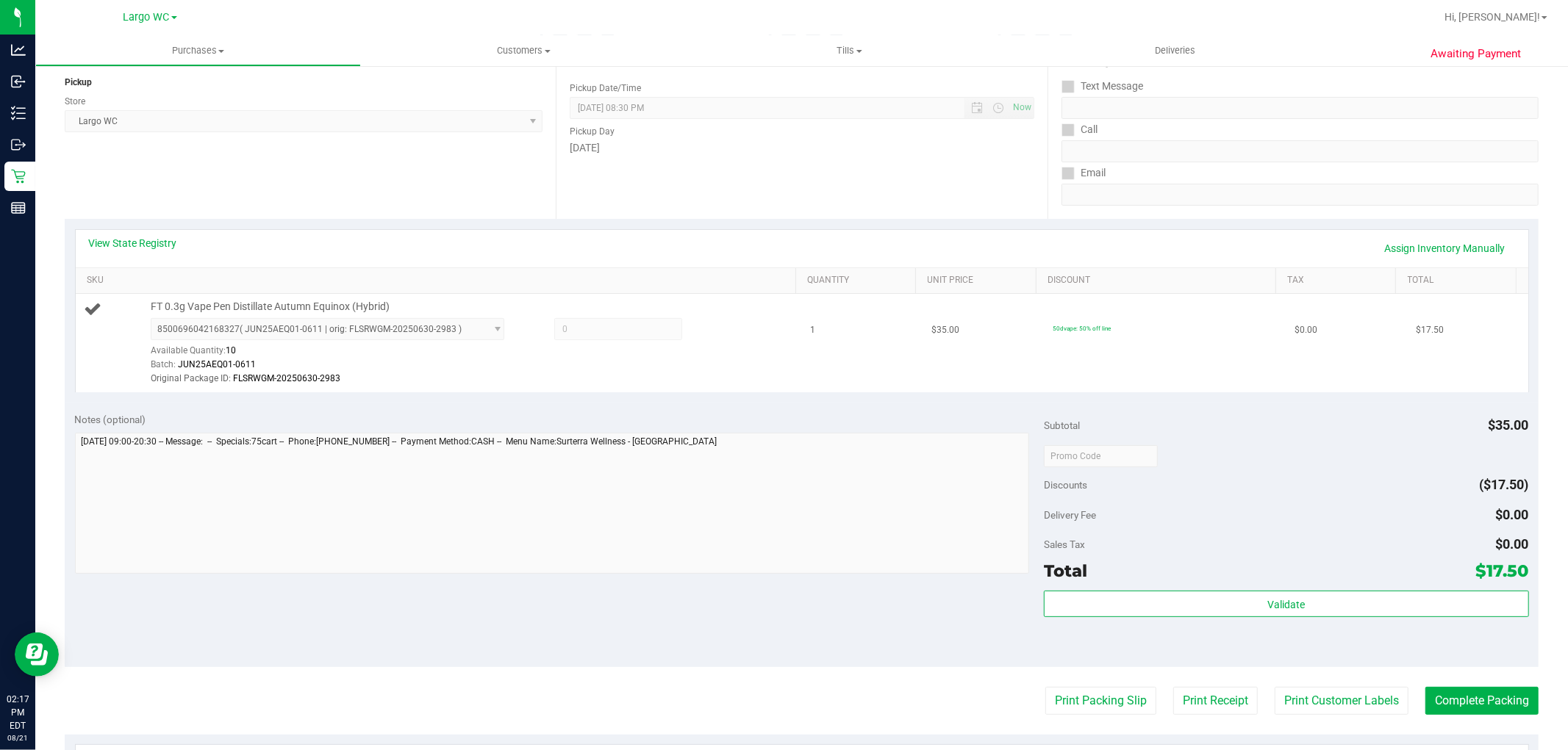
scroll to position [163, 0]
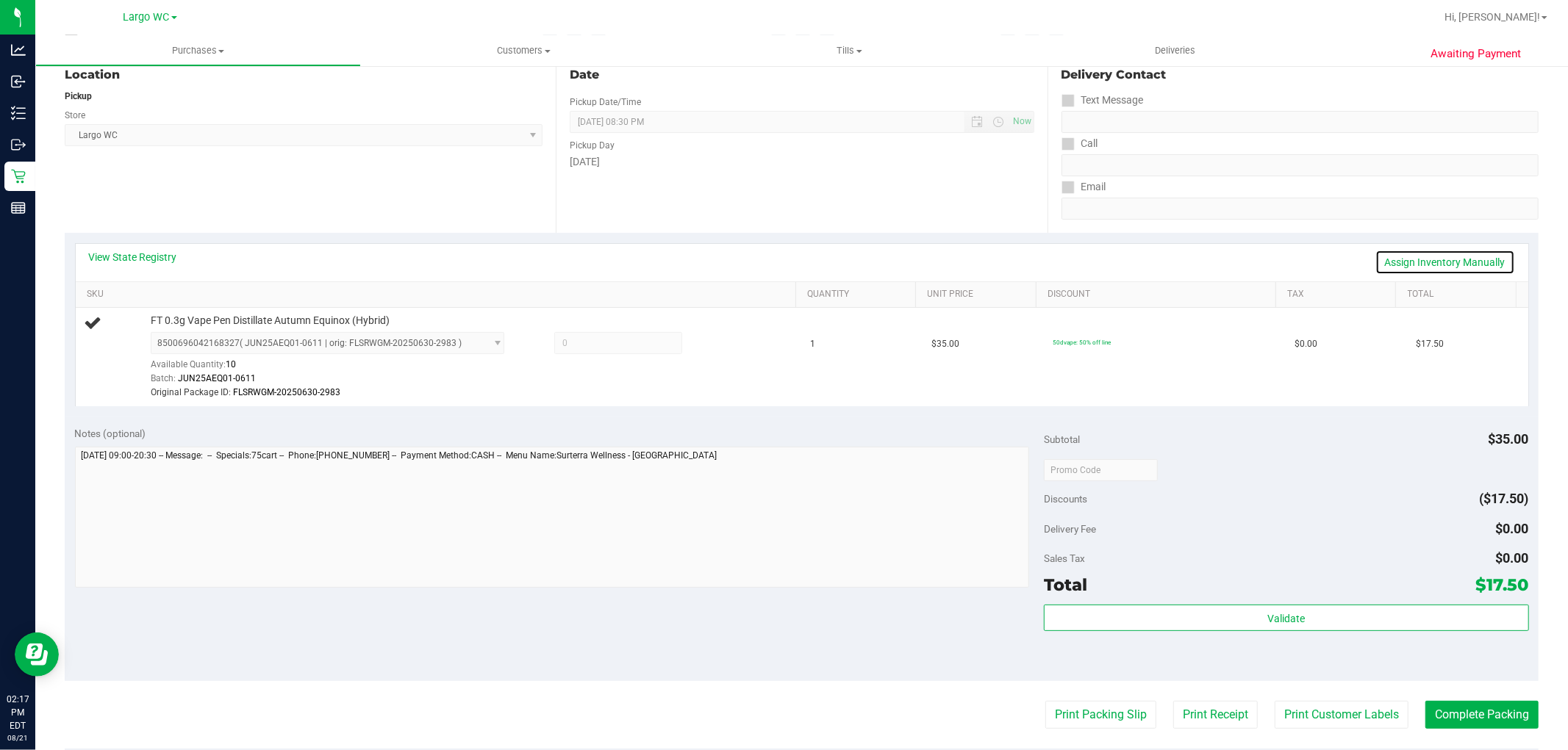
click at [1402, 255] on link "Assign Inventory Manually" at bounding box center [1445, 262] width 140 height 25
click at [625, 341] on span at bounding box center [618, 344] width 128 height 22
type input "1"
type input "1.0000"
click at [719, 256] on div "View State Registry Save & Exit" at bounding box center [801, 262] width 1426 height 25
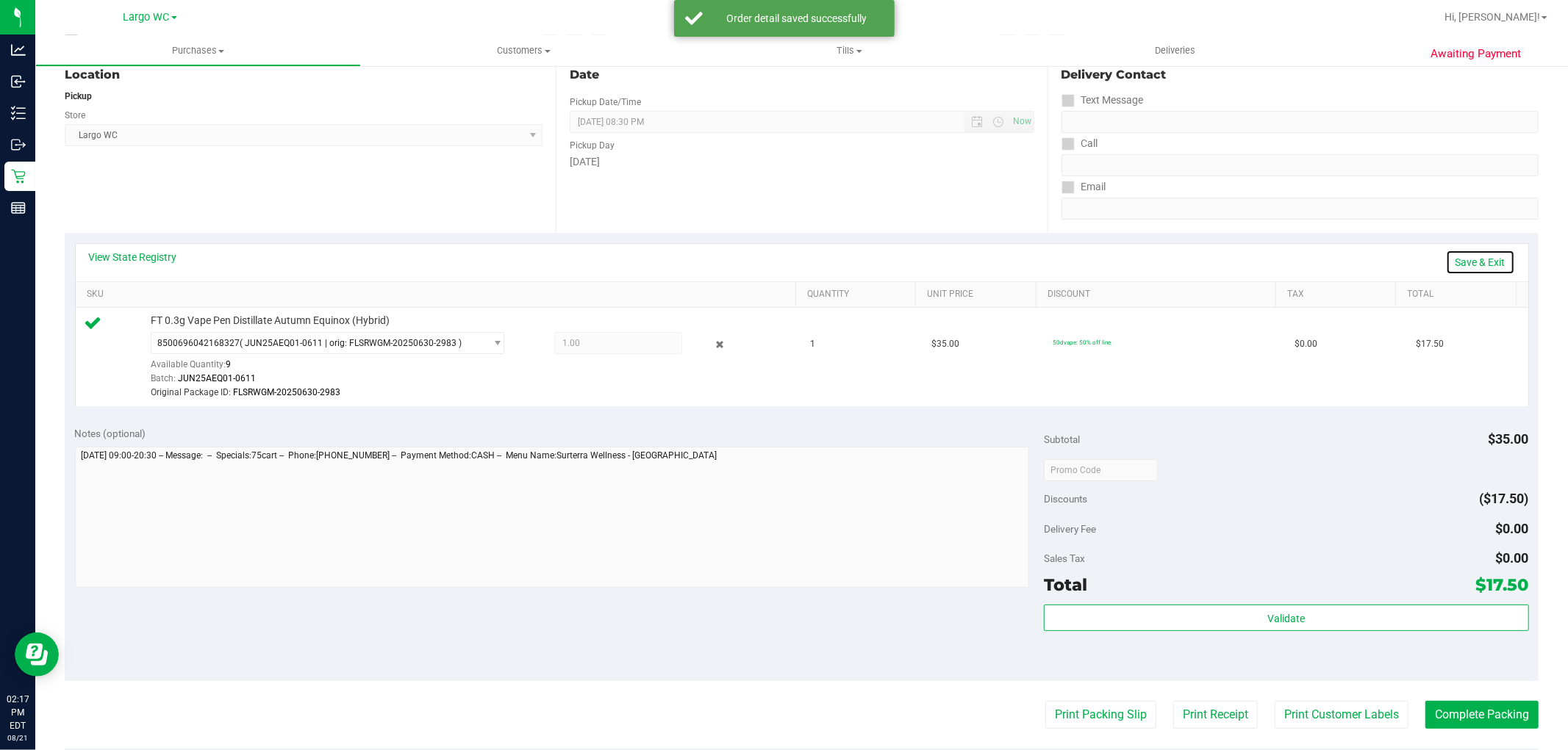
click at [1488, 255] on link "Save & Exit" at bounding box center [1480, 262] width 69 height 25
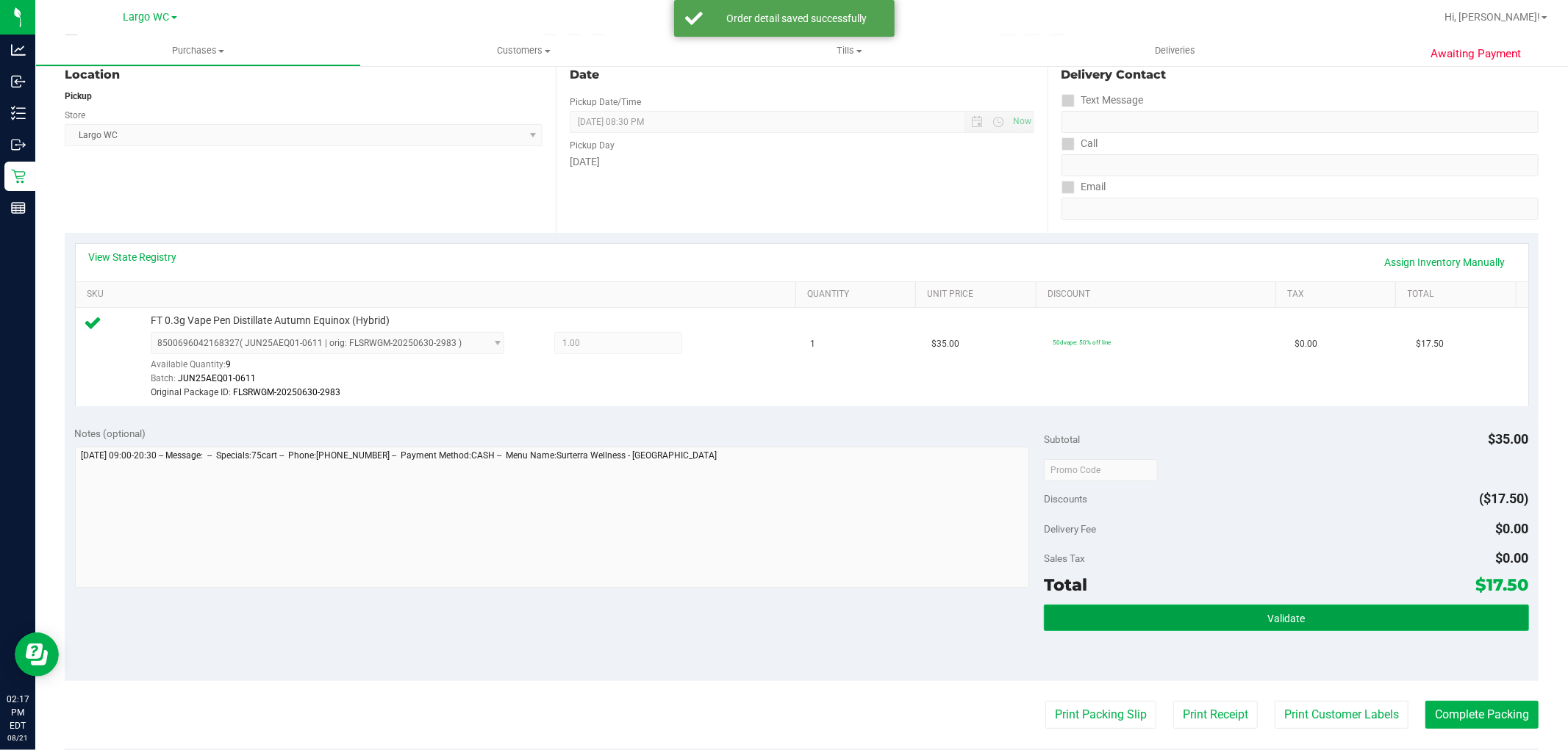
click at [1368, 619] on button "Validate" at bounding box center [1286, 617] width 484 height 27
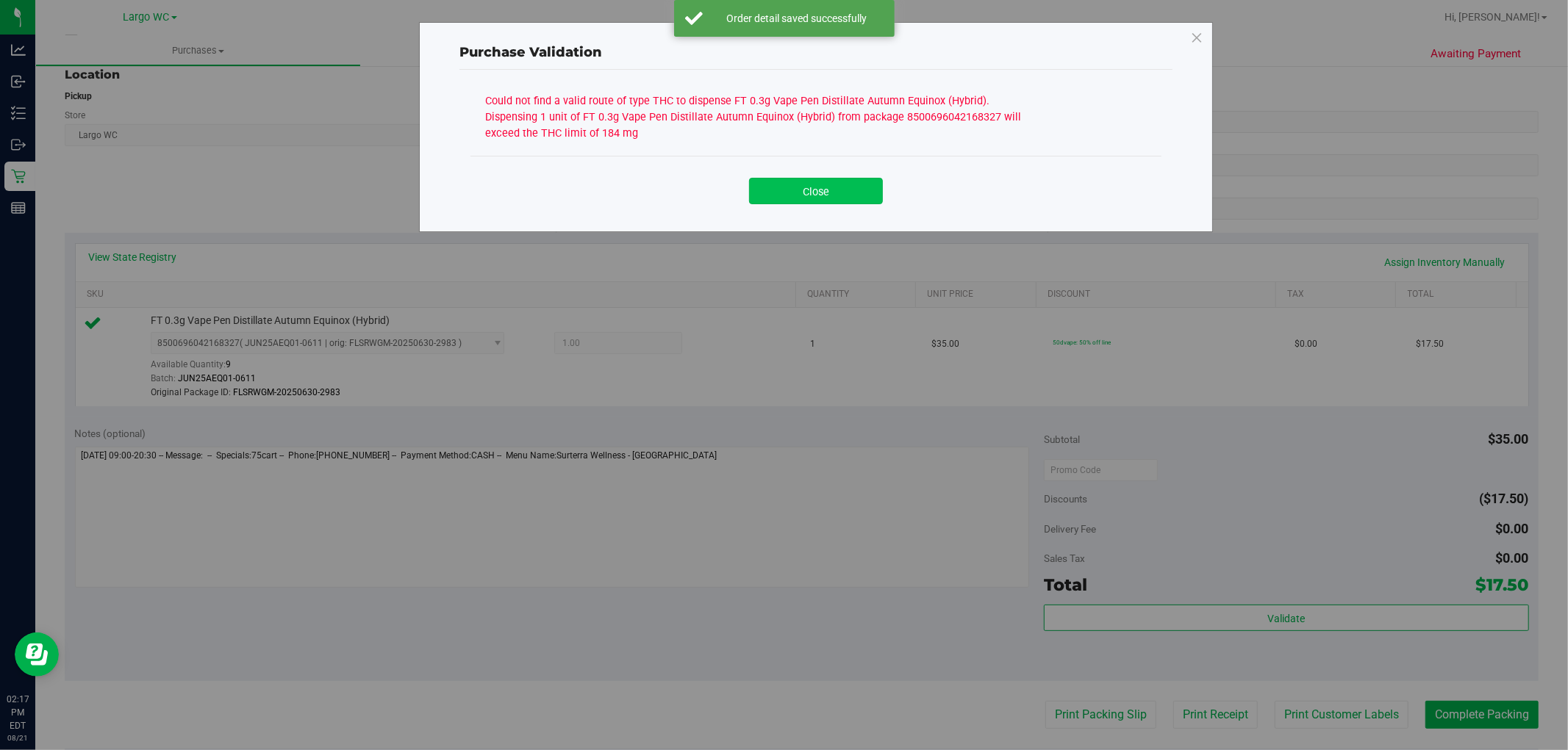
click at [812, 200] on button "Close" at bounding box center [815, 190] width 134 height 27
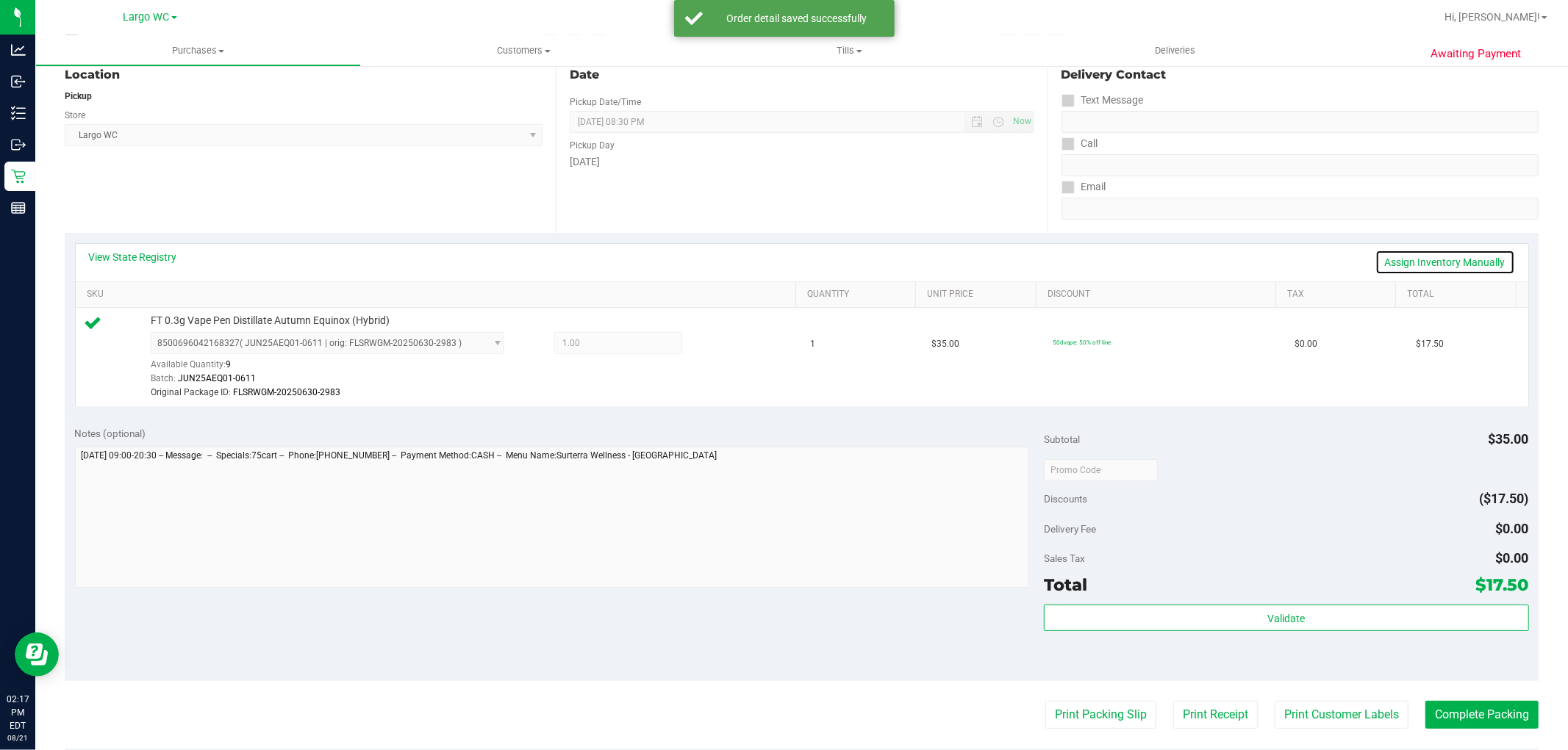
click at [1474, 257] on link "Assign Inventory Manually" at bounding box center [1445, 262] width 140 height 25
click at [719, 345] on div at bounding box center [708, 344] width 53 height 17
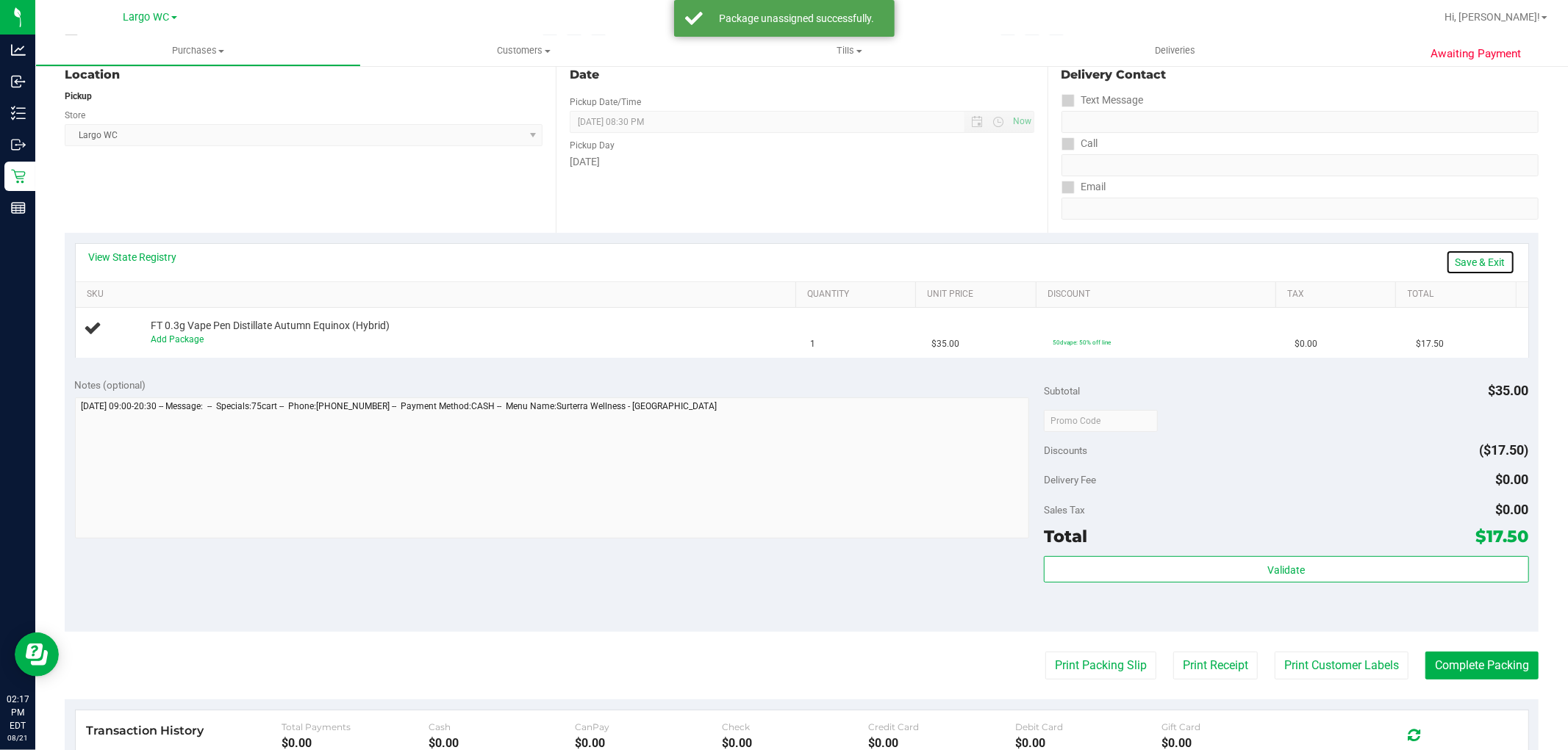
click at [1476, 264] on link "Save & Exit" at bounding box center [1480, 262] width 69 height 25
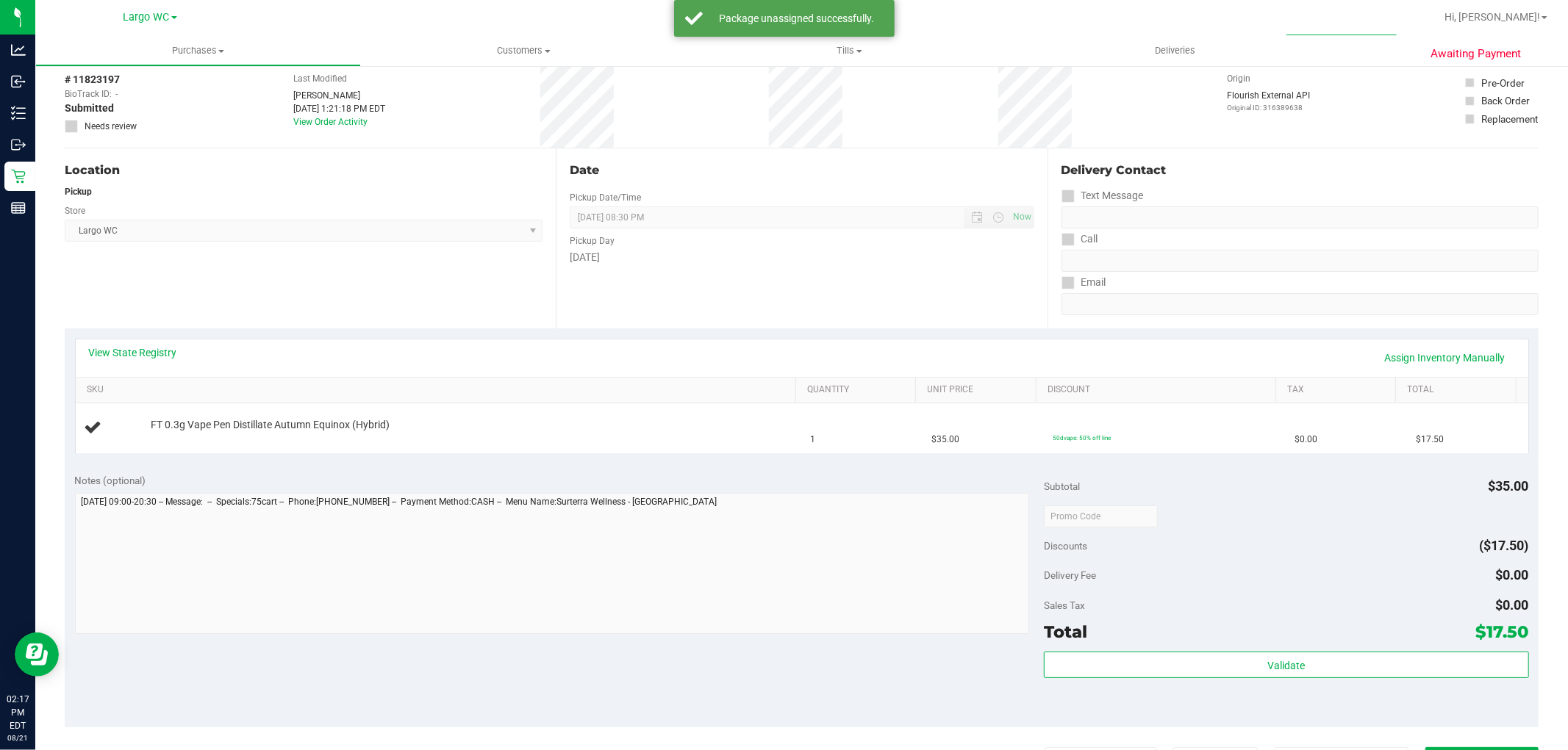
scroll to position [0, 0]
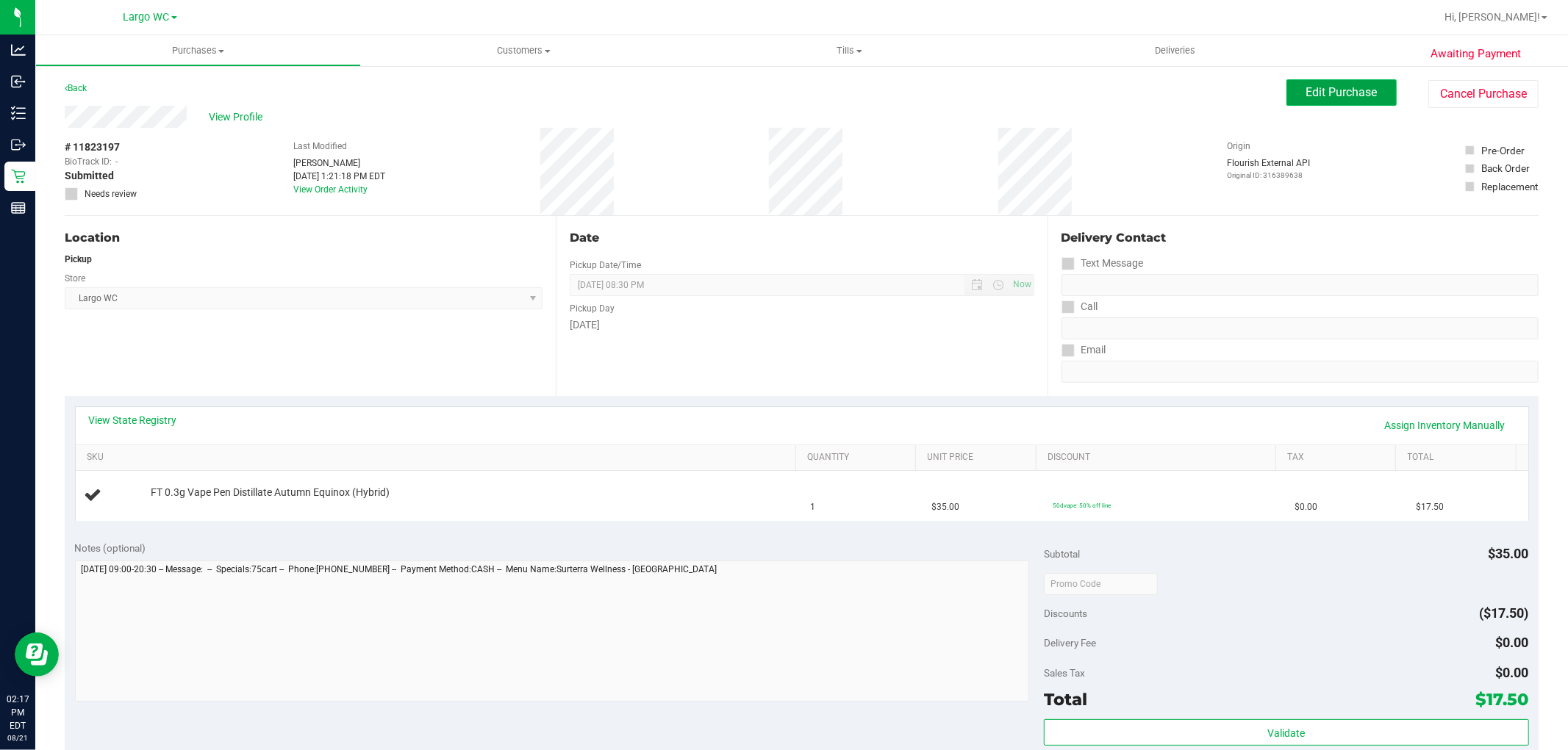
click at [1341, 90] on span "Edit Purchase" at bounding box center [1341, 92] width 72 height 14
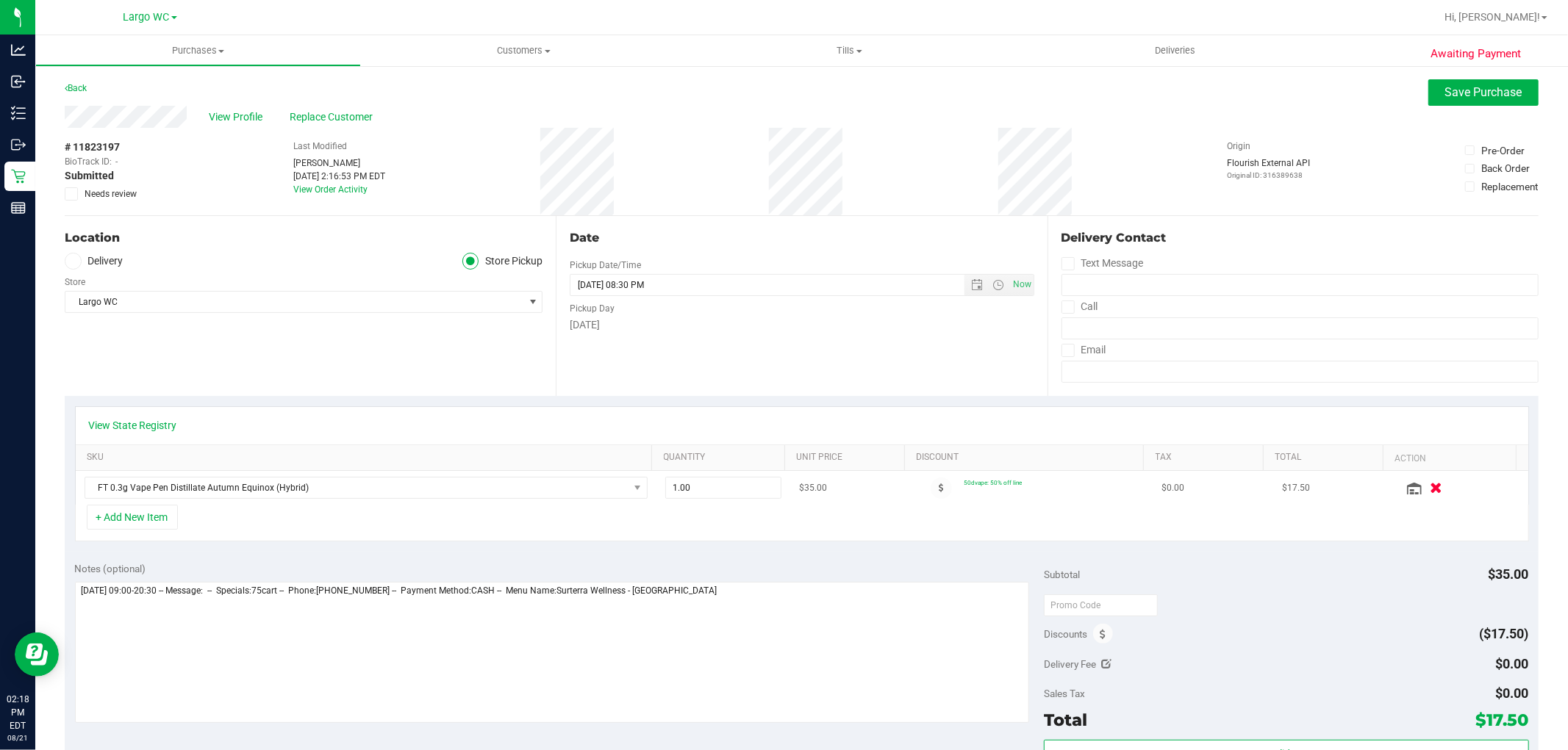
click at [1430, 486] on icon "button" at bounding box center [1436, 488] width 13 height 11
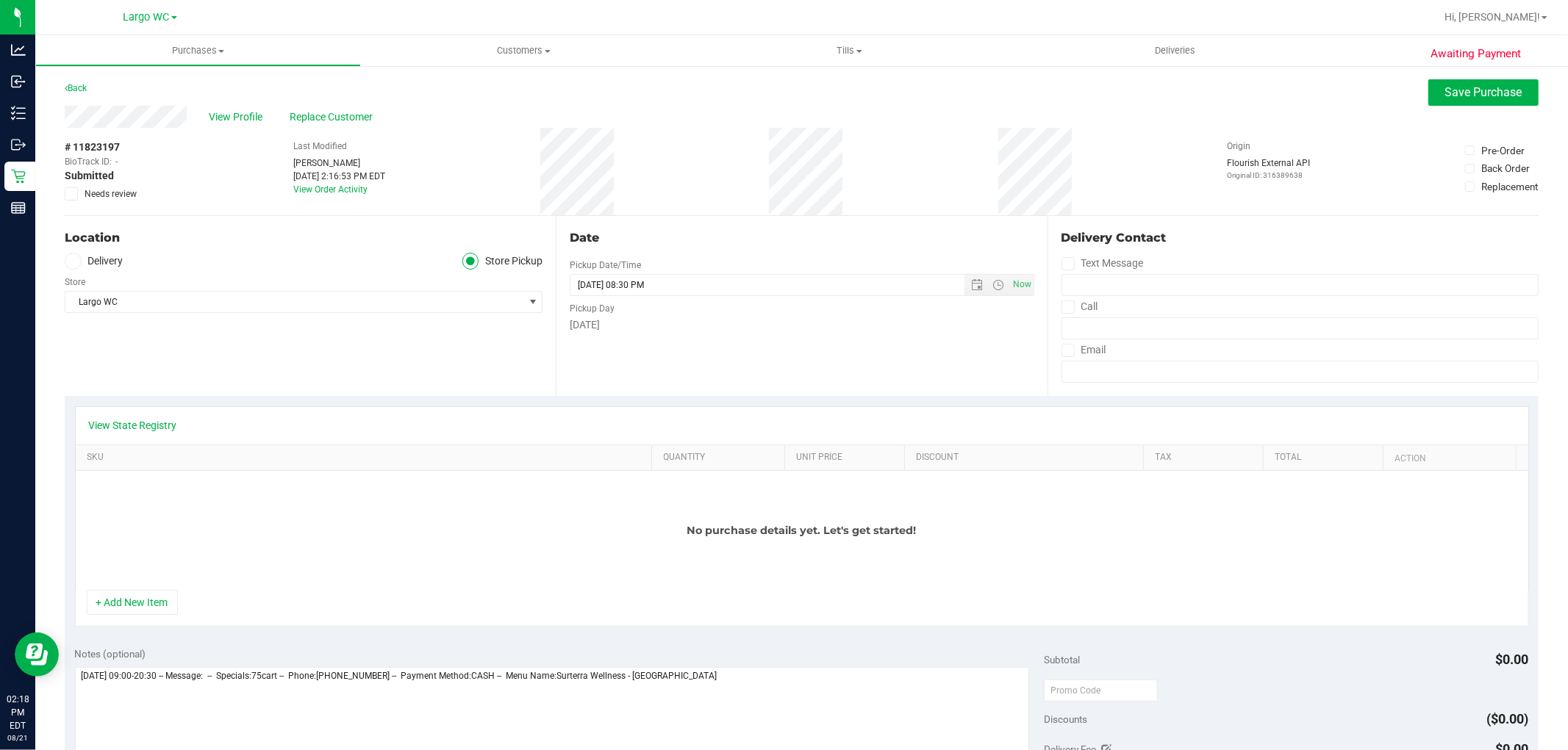
click at [152, 580] on div "No purchase details yet. Let's get started!" at bounding box center [802, 530] width 1453 height 119
click at [152, 593] on button "+ Add New Item" at bounding box center [133, 602] width 91 height 25
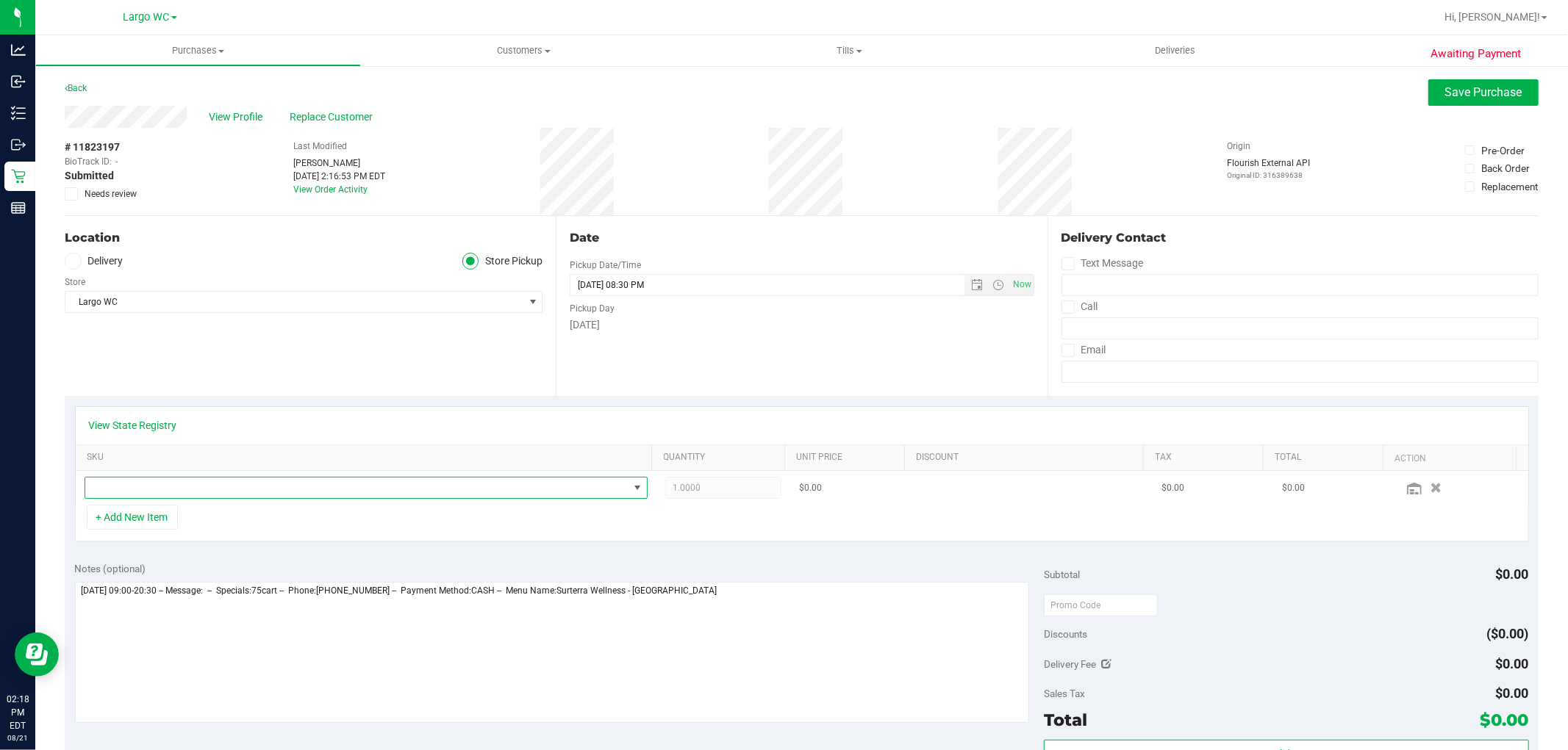
click at [185, 486] on span "NO DATA FOUND" at bounding box center [357, 488] width 544 height 21
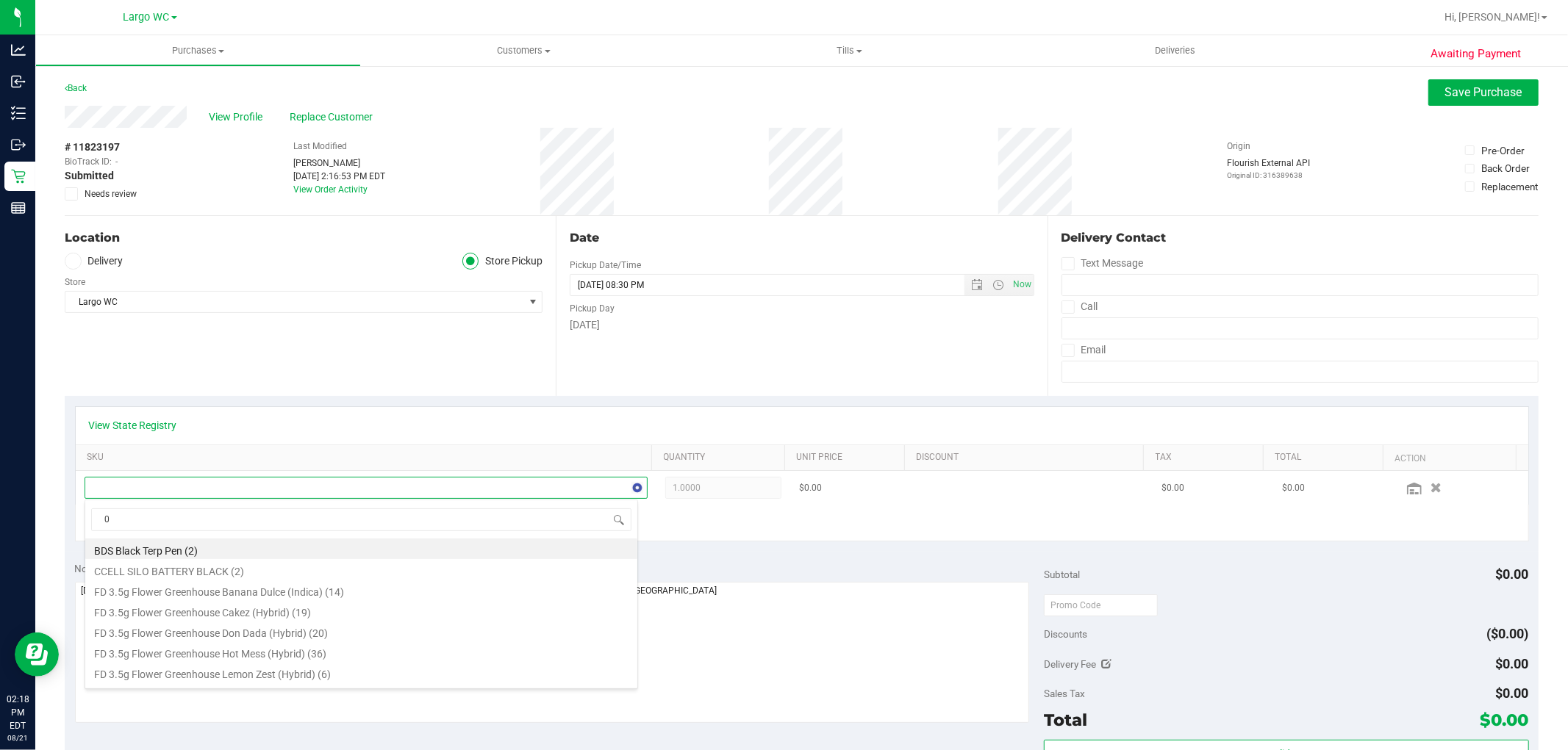
scroll to position [22, 549]
type input "0"
type input "soothe"
click at [358, 549] on li "SW 0.3g Vape Pen Distillate Soothe (1:1 CBD:THC) (2)" at bounding box center [361, 549] width 552 height 21
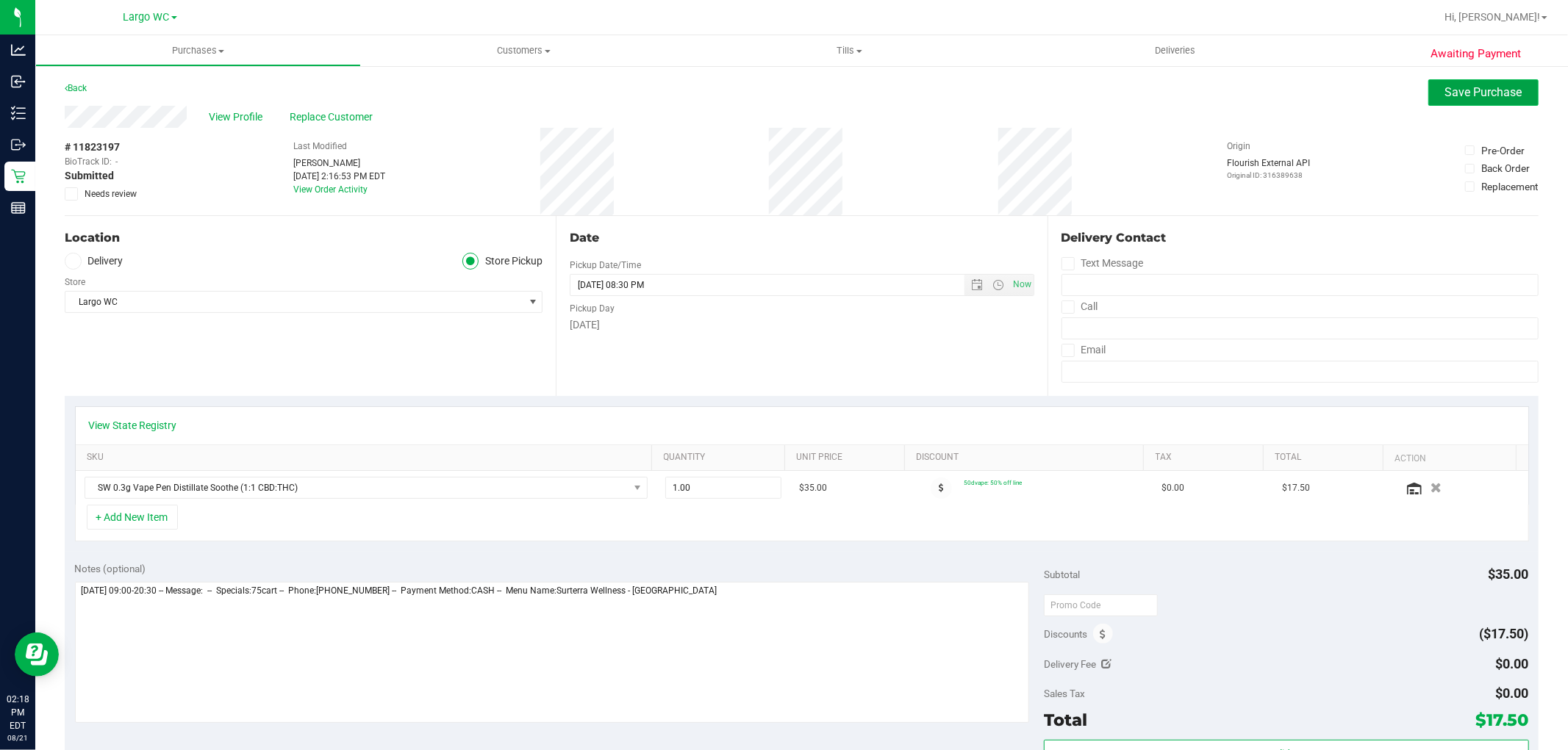
click at [1487, 94] on span "Save Purchase" at bounding box center [1484, 92] width 78 height 14
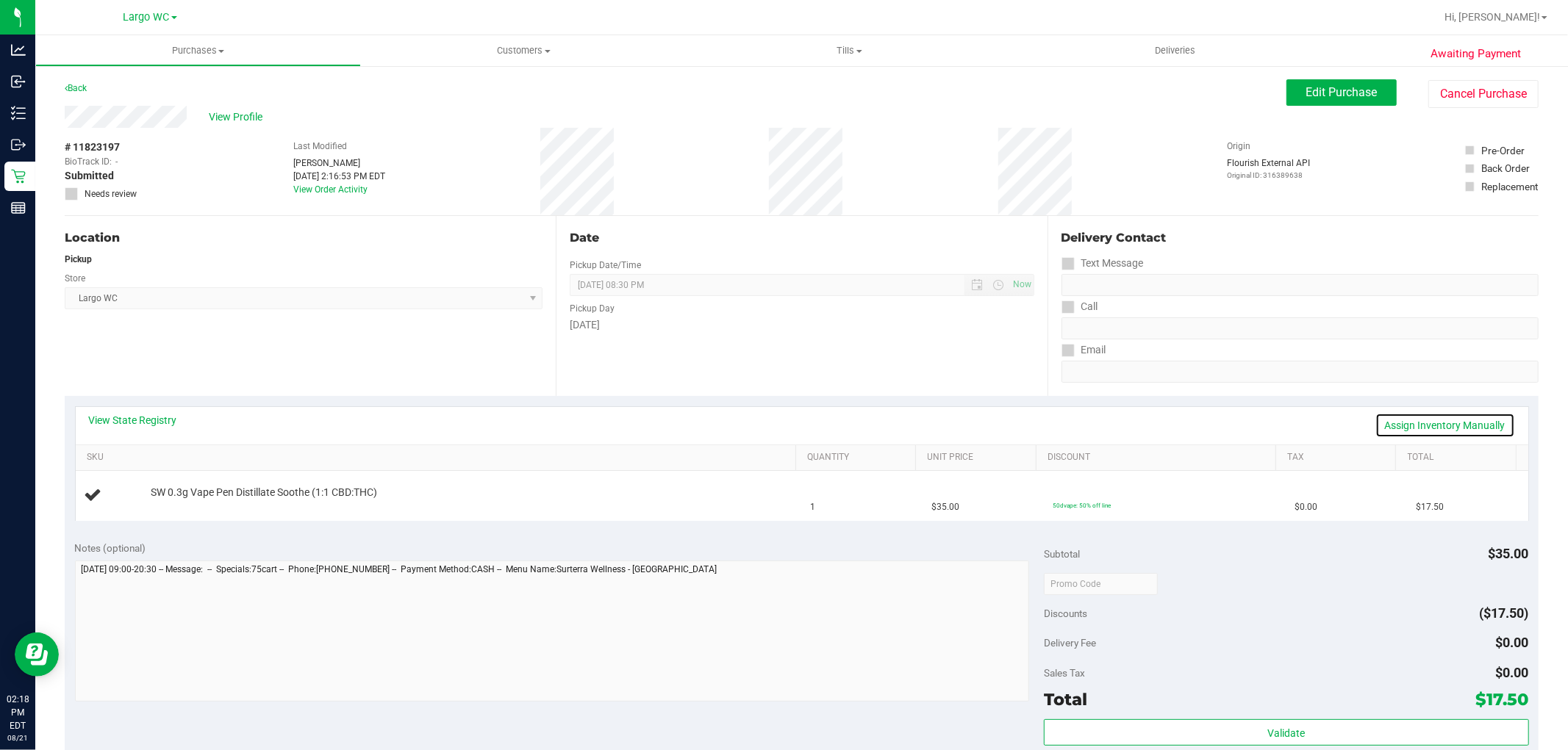
click at [1408, 424] on link "Assign Inventory Manually" at bounding box center [1445, 425] width 140 height 25
click at [1446, 422] on link "Save & Exit" at bounding box center [1480, 425] width 69 height 25
click at [1465, 430] on link "Assign Inventory Manually" at bounding box center [1445, 425] width 140 height 25
click at [189, 503] on link "Add Package" at bounding box center [177, 503] width 53 height 10
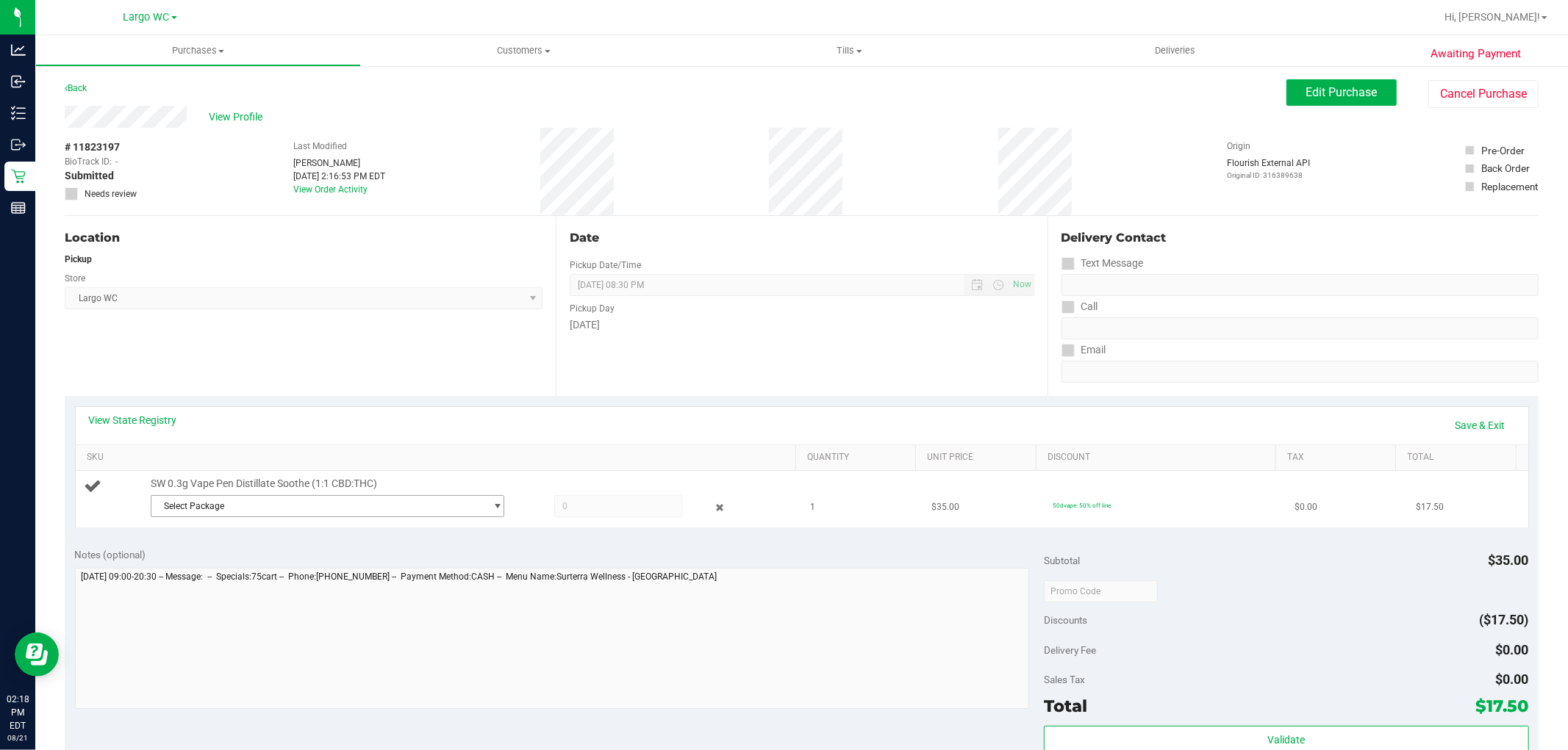
click at [213, 499] on span "Select Package" at bounding box center [318, 506] width 333 height 21
click at [256, 566] on span "( JUN25SOO04-0625 | orig: FLSRWGM-20250701-1356 )" at bounding box center [354, 567] width 222 height 10
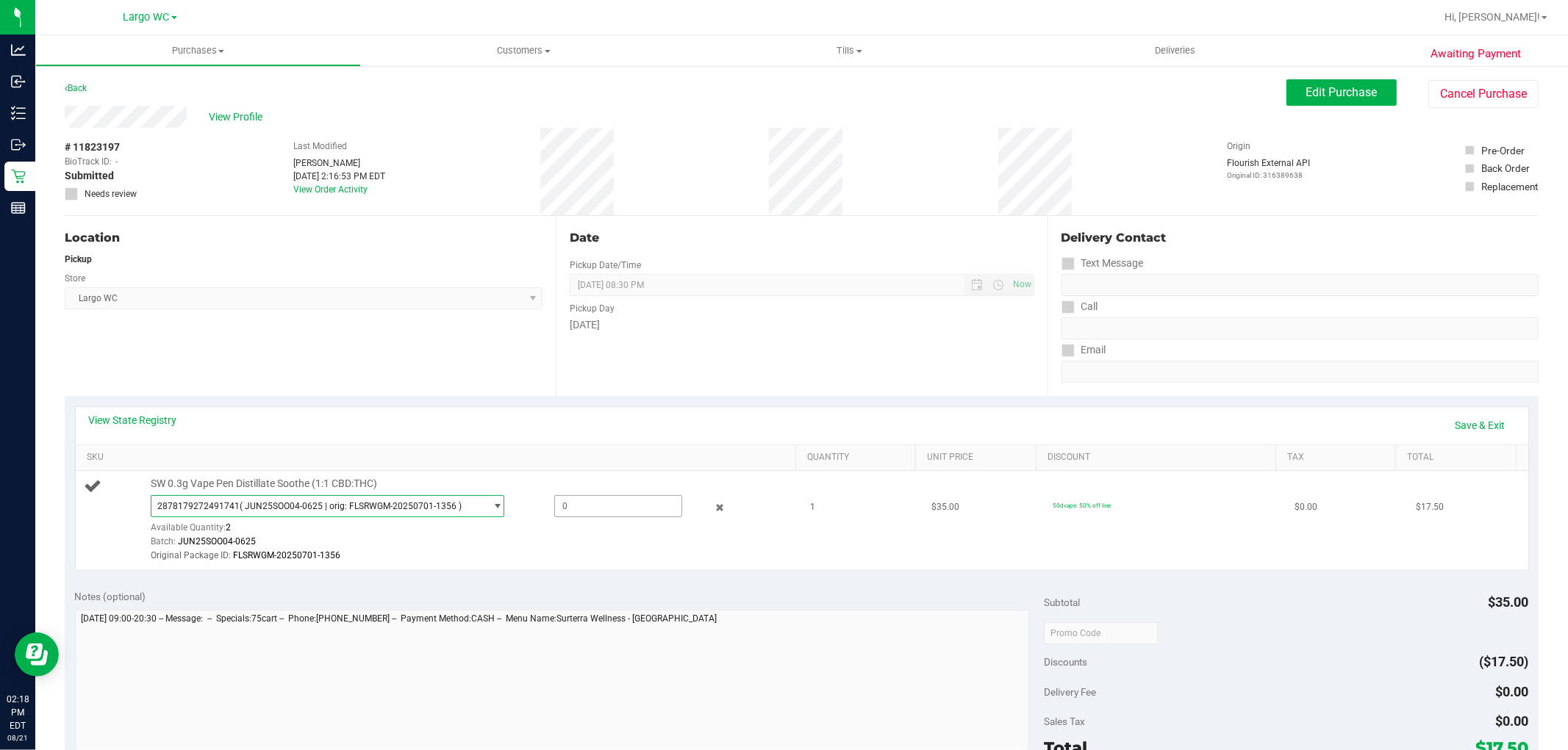
click at [561, 505] on span at bounding box center [618, 506] width 128 height 22
type input "1"
type input "1.0000"
drag, startPoint x: 943, startPoint y: 426, endPoint x: 950, endPoint y: 419, distance: 9.9
click at [944, 425] on div "View State Registry Save & Exit" at bounding box center [801, 425] width 1426 height 25
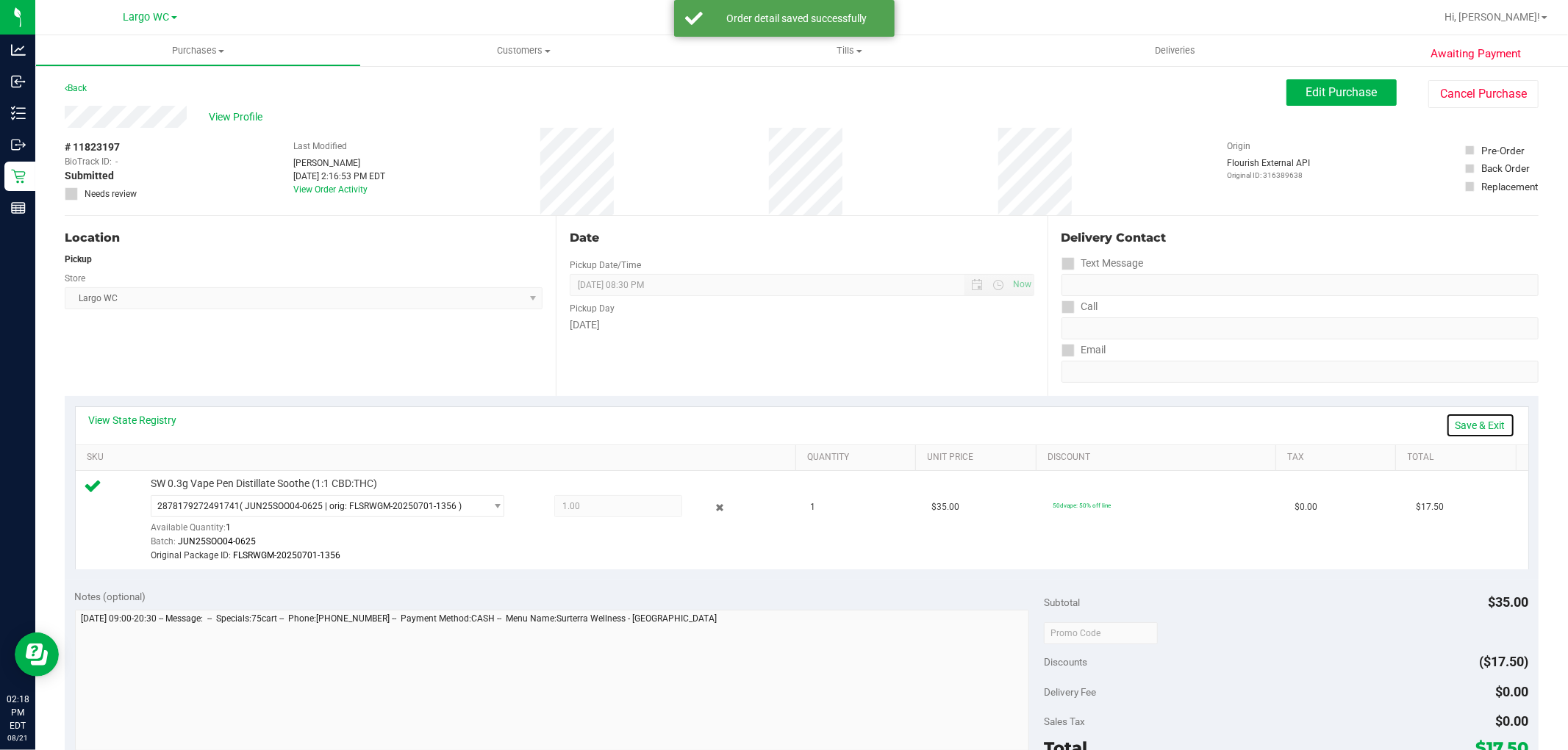
click at [1469, 423] on link "Save & Exit" at bounding box center [1480, 425] width 69 height 25
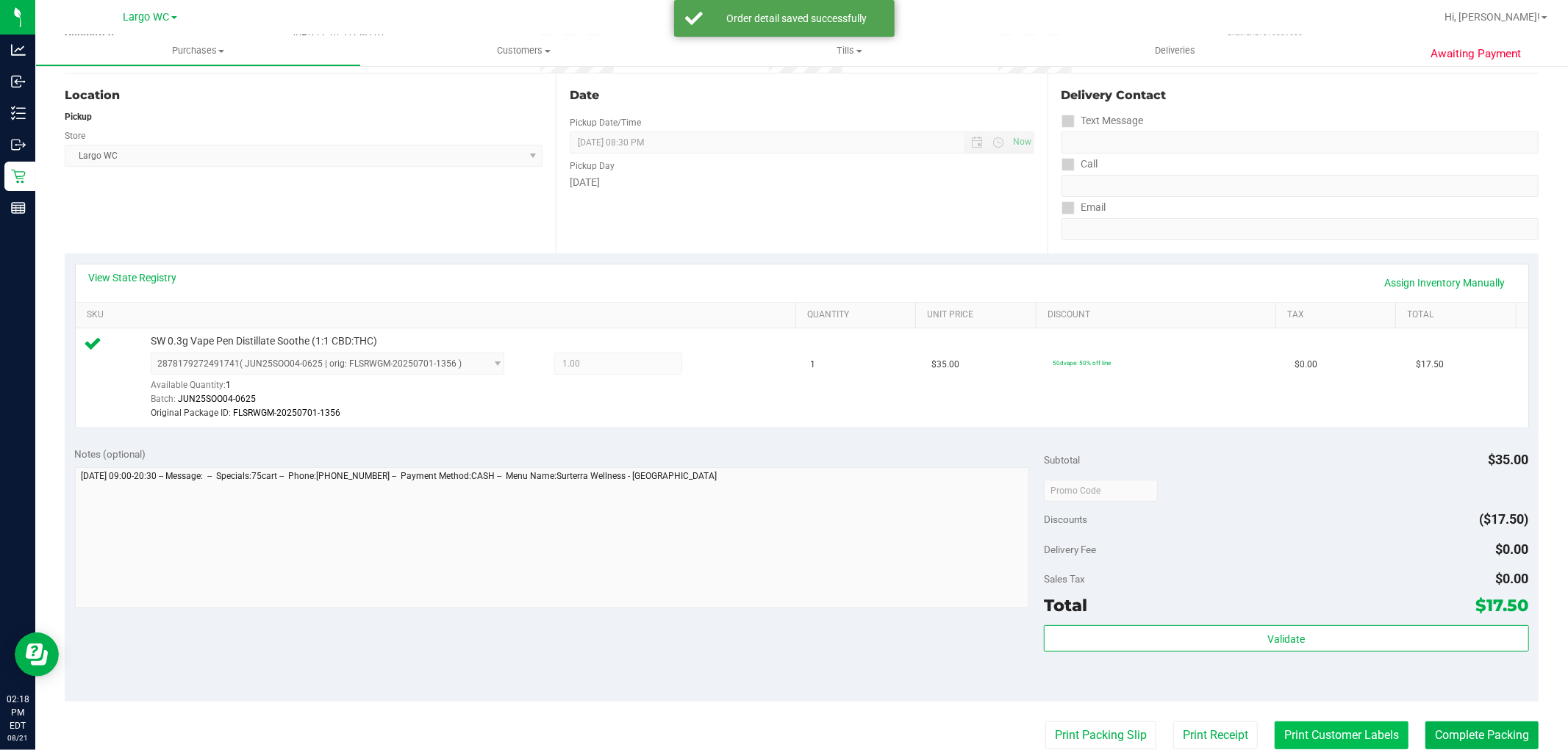
scroll to position [408, 0]
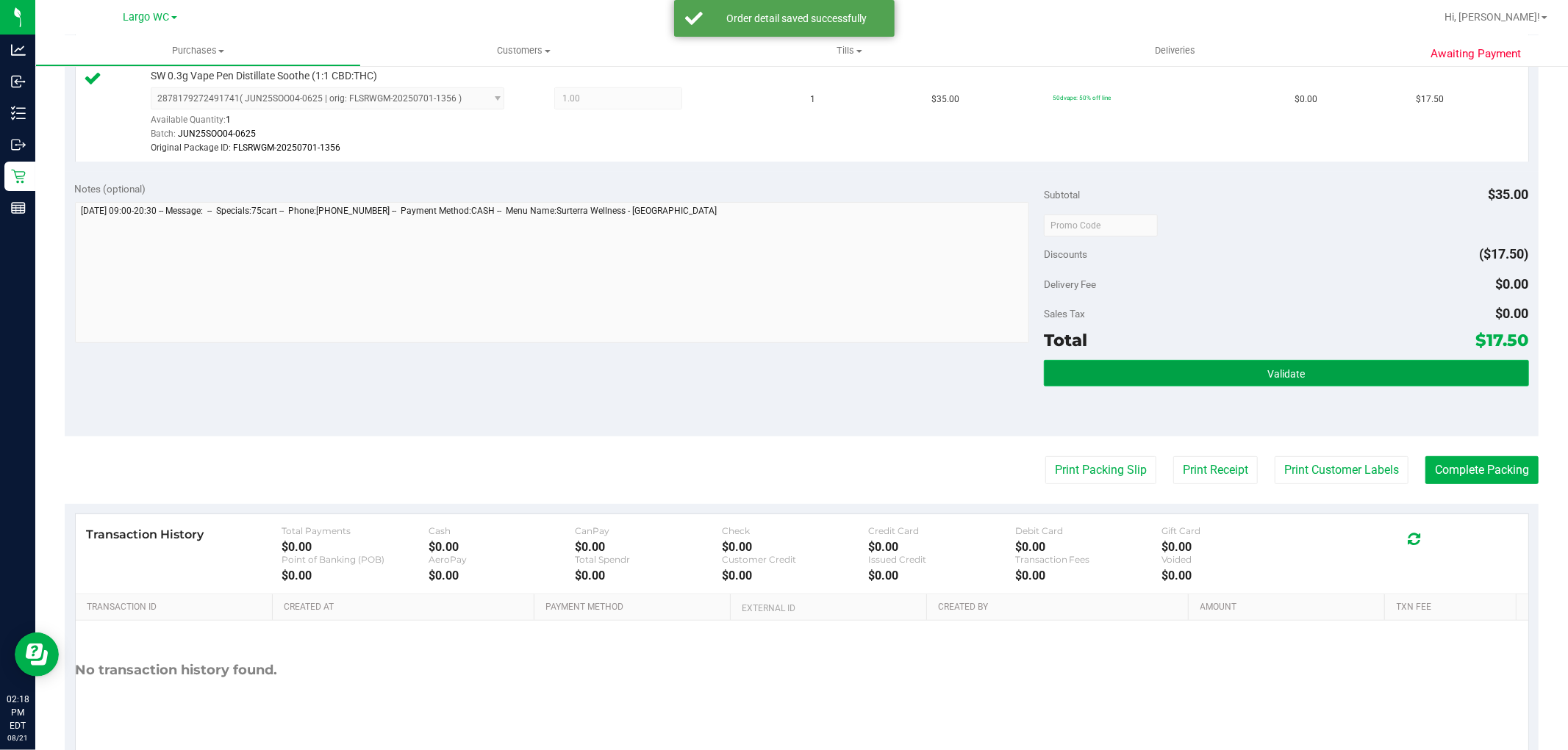
click at [1215, 373] on button "Validate" at bounding box center [1286, 373] width 484 height 27
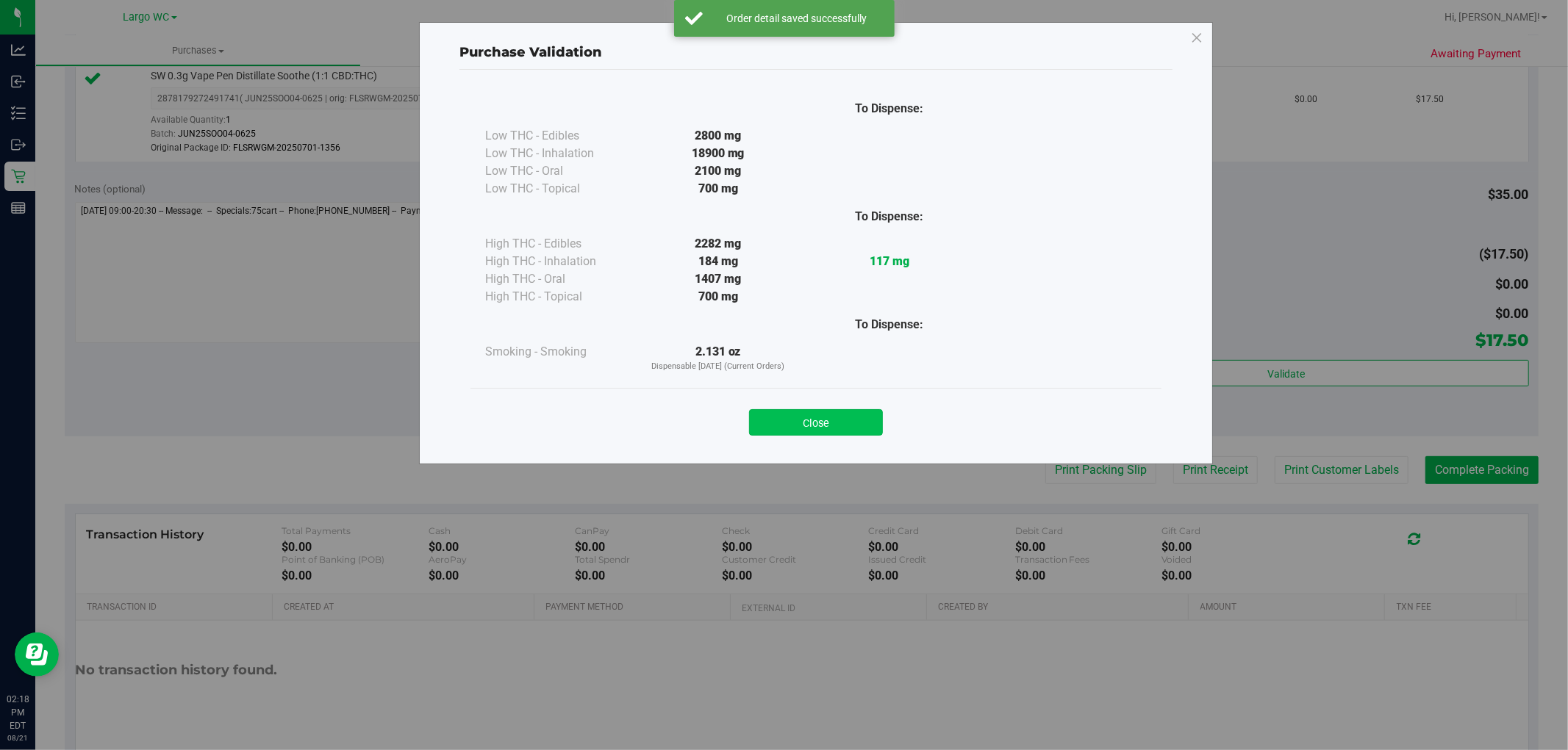
click at [824, 431] on button "Close" at bounding box center [815, 422] width 134 height 27
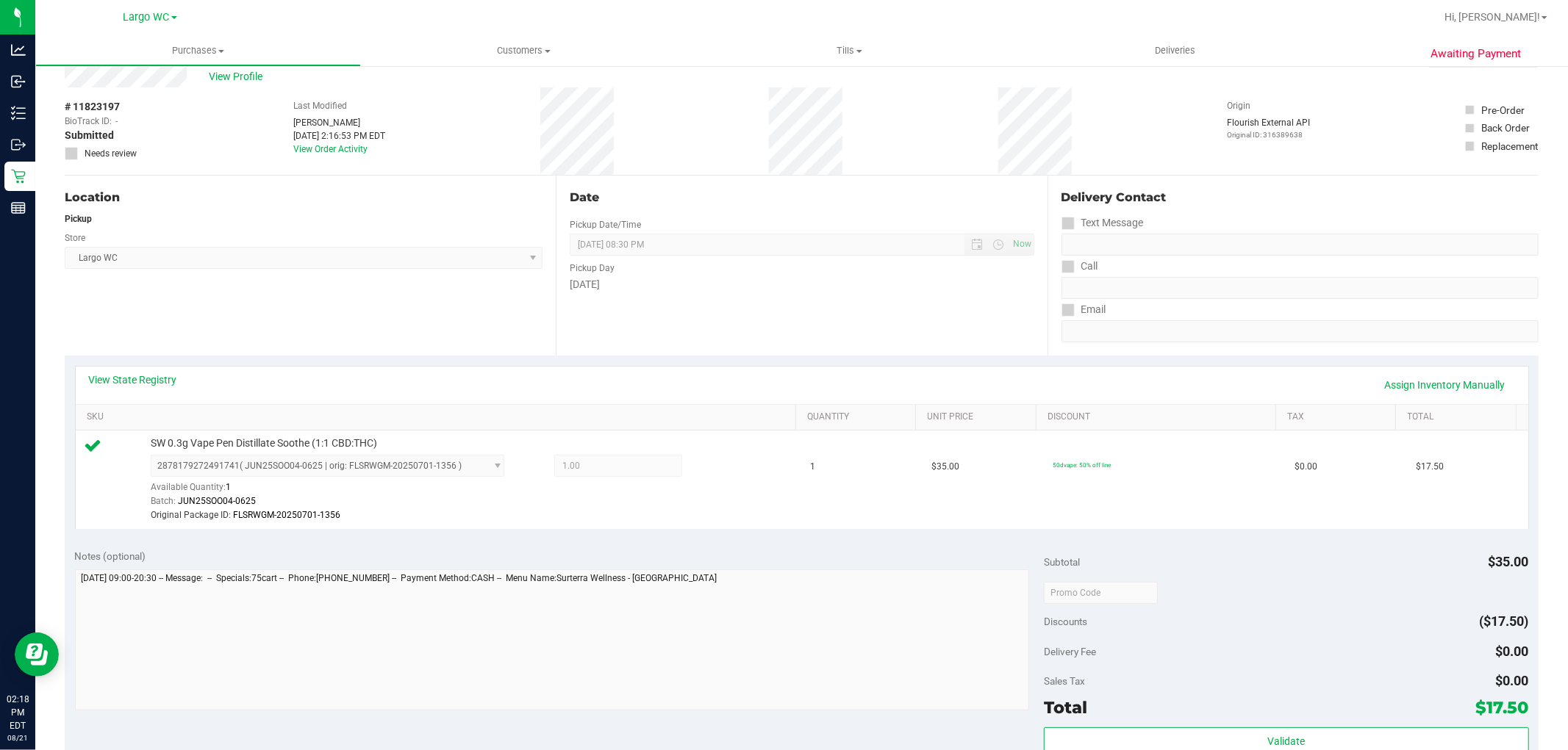
scroll to position [0, 0]
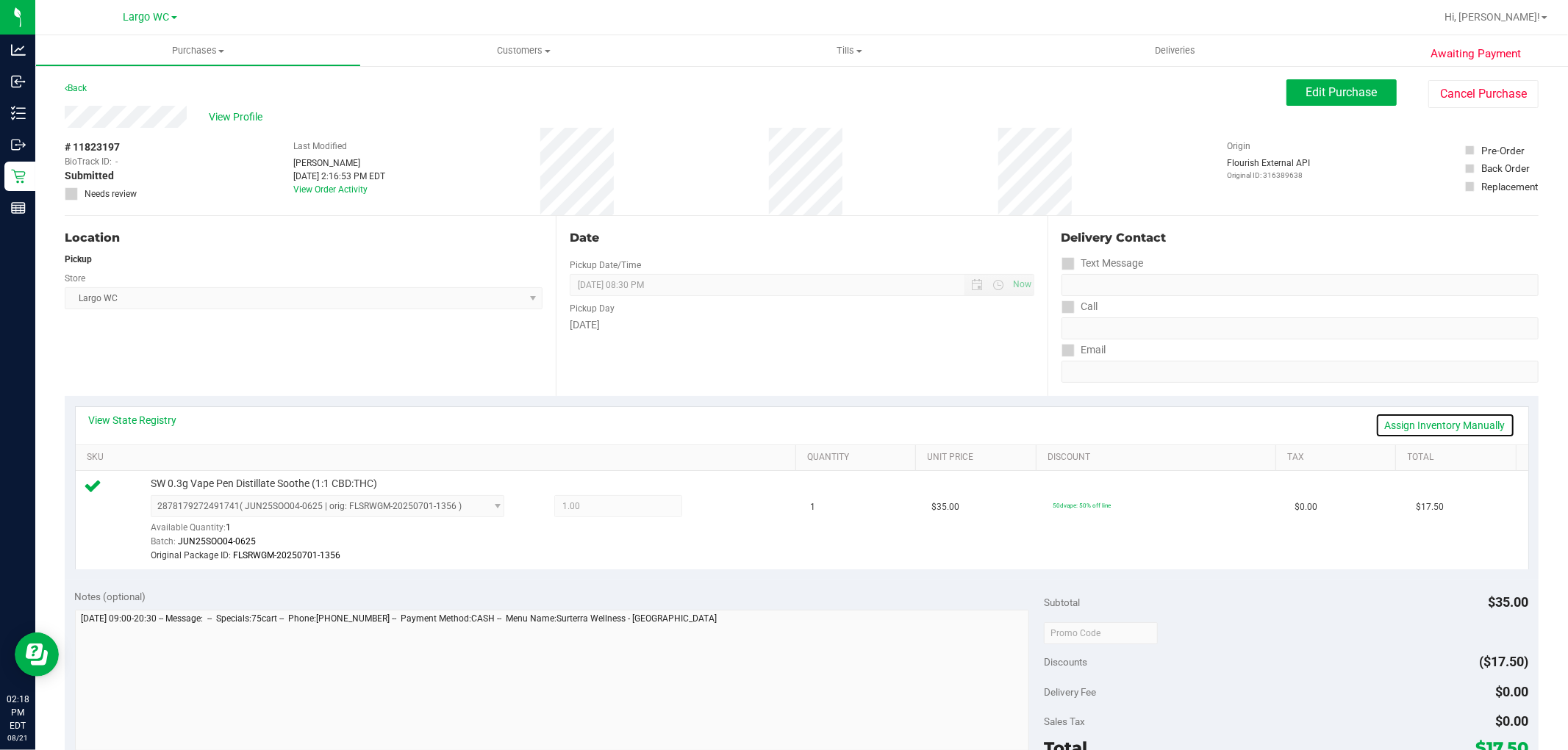
drag, startPoint x: 1405, startPoint y: 424, endPoint x: 1016, endPoint y: 495, distance: 395.4
click at [1403, 424] on link "Assign Inventory Manually" at bounding box center [1445, 425] width 140 height 25
click at [712, 505] on icon at bounding box center [719, 508] width 16 height 17
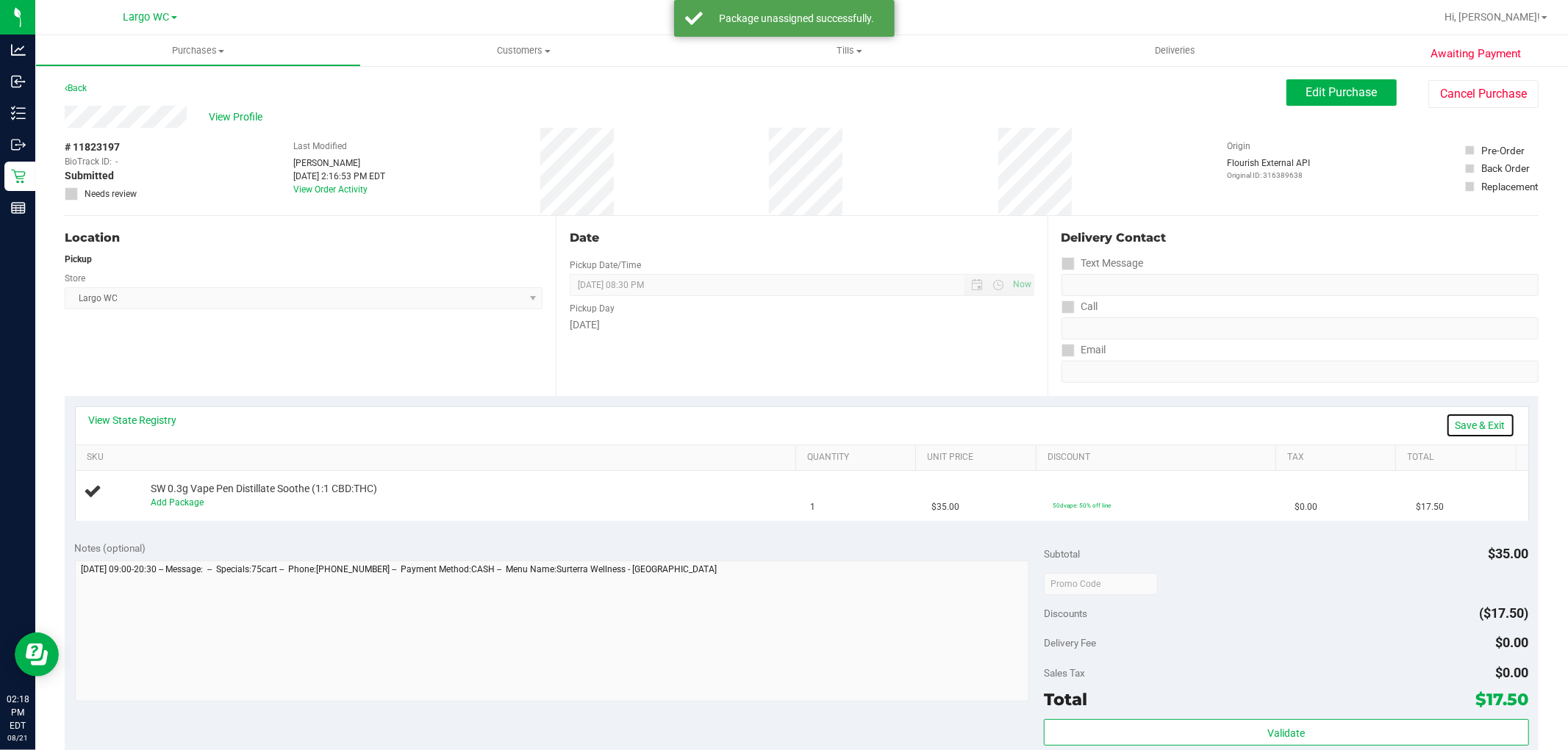
click at [1460, 428] on link "Save & Exit" at bounding box center [1480, 425] width 69 height 25
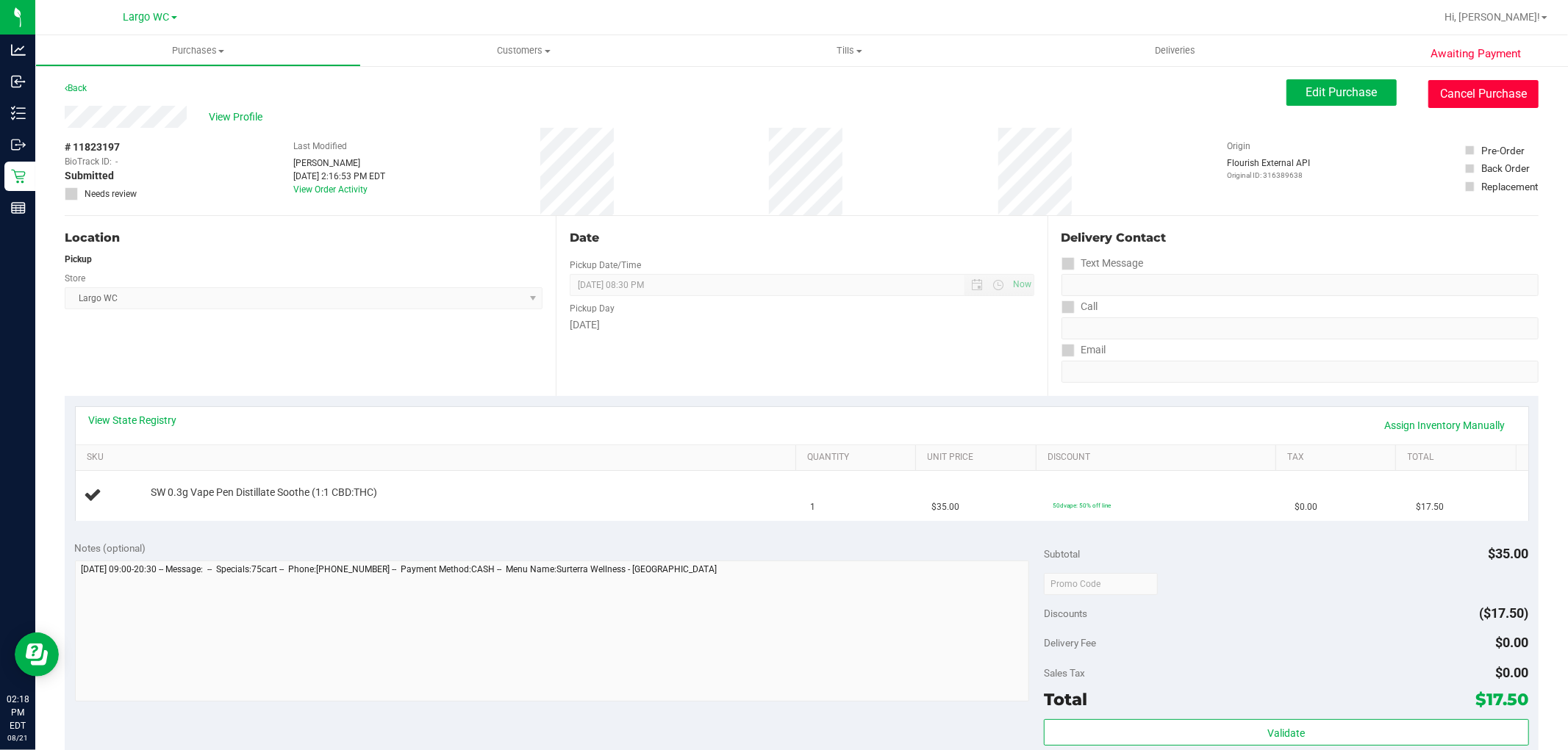
click at [1428, 96] on button "Cancel Purchase" at bounding box center [1484, 94] width 110 height 28
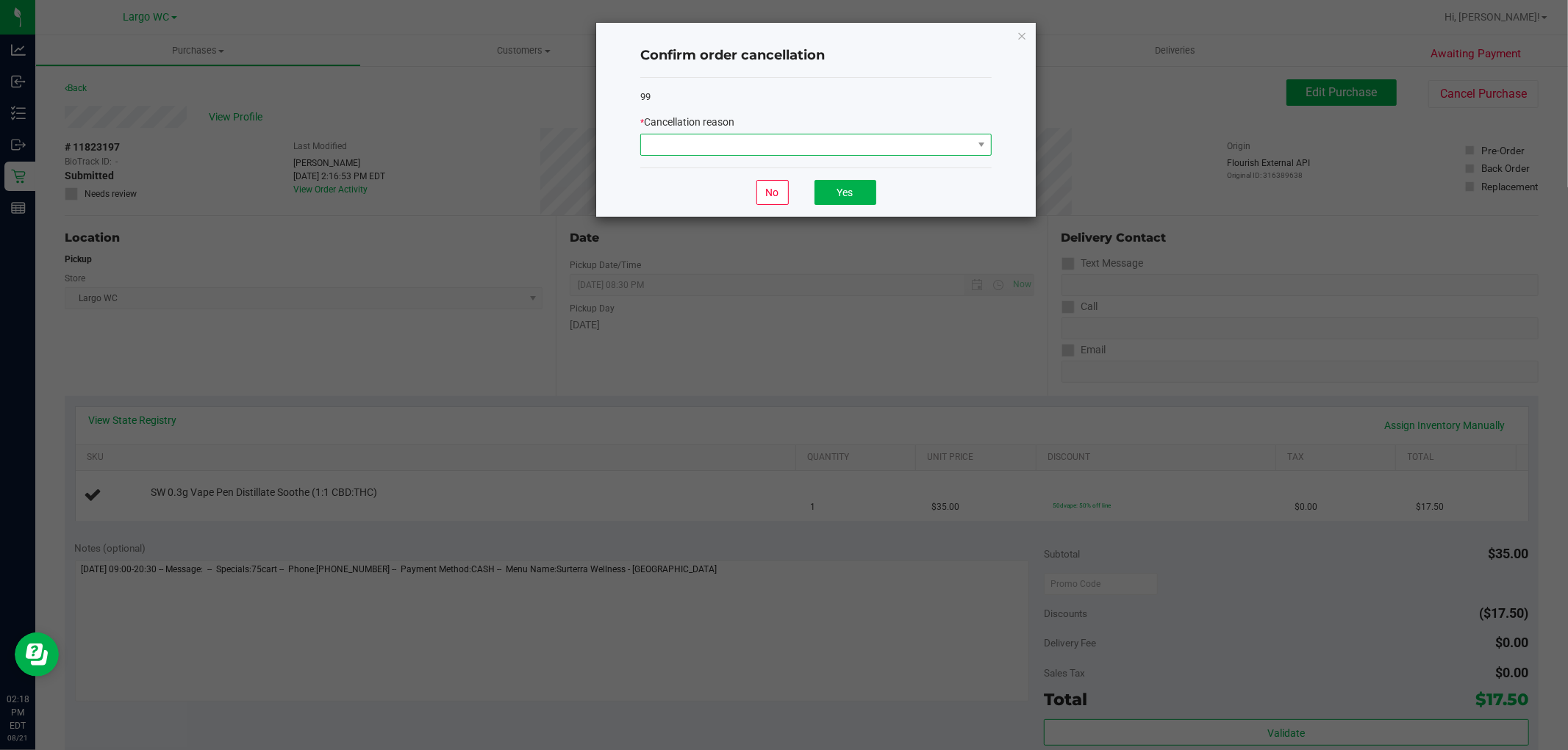
drag, startPoint x: 789, startPoint y: 148, endPoint x: 781, endPoint y: 152, distance: 8.9
click at [787, 148] on span at bounding box center [806, 145] width 332 height 21
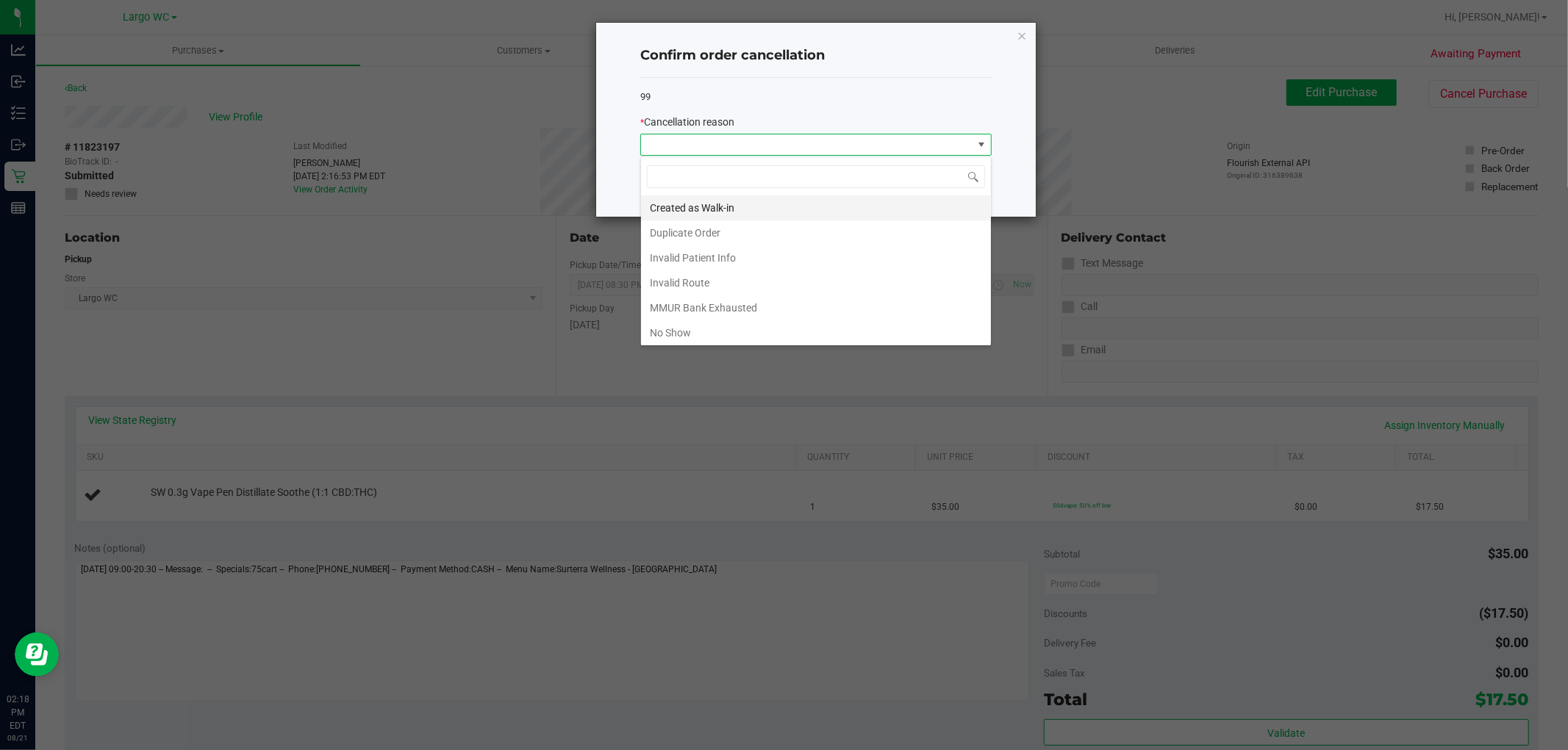
scroll to position [22, 351]
click at [725, 237] on li "Duplicate Order" at bounding box center [816, 232] width 350 height 25
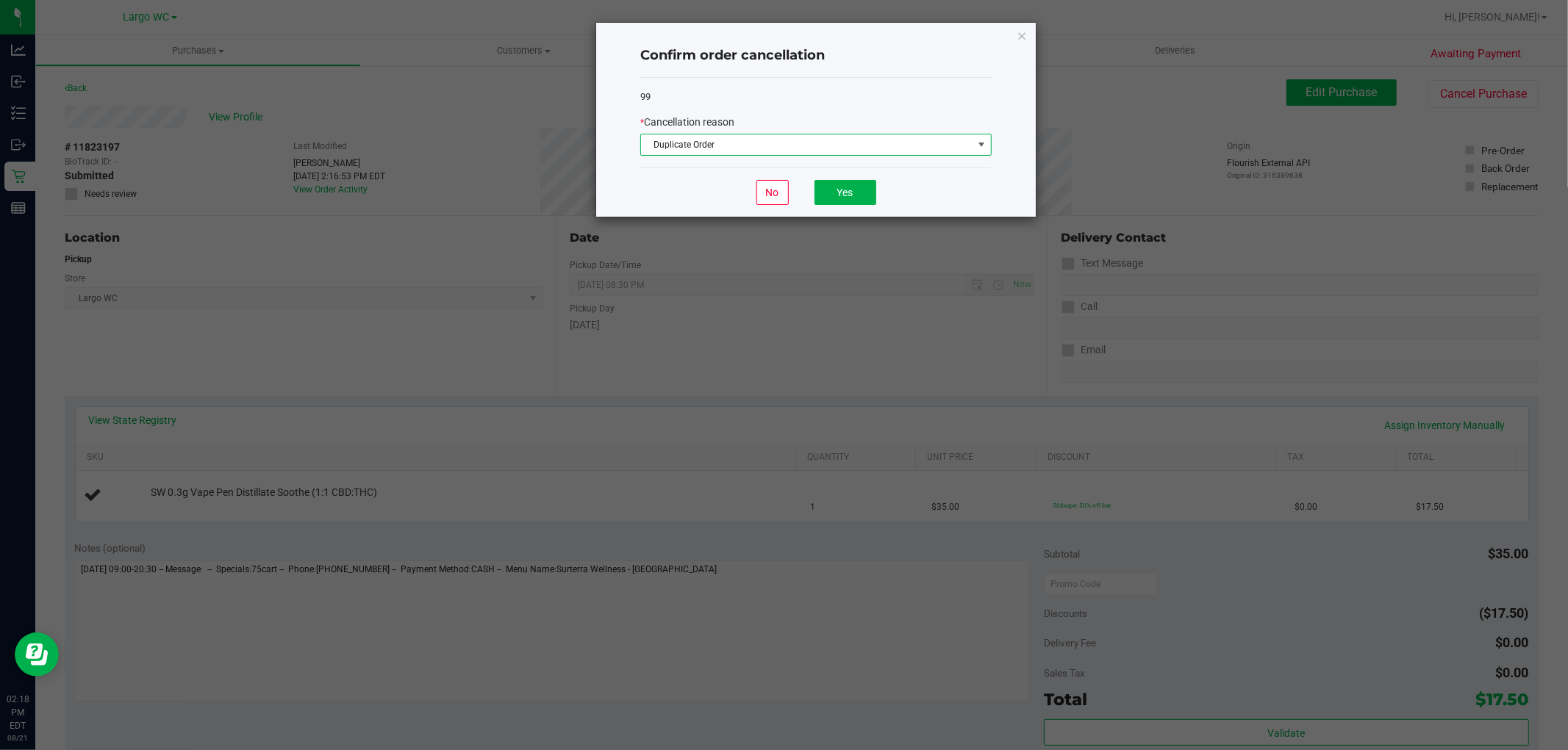
click at [866, 174] on div "No Yes" at bounding box center [816, 192] width 352 height 49
click at [829, 192] on button "Yes" at bounding box center [845, 192] width 62 height 25
